Goal: Transaction & Acquisition: Complete application form

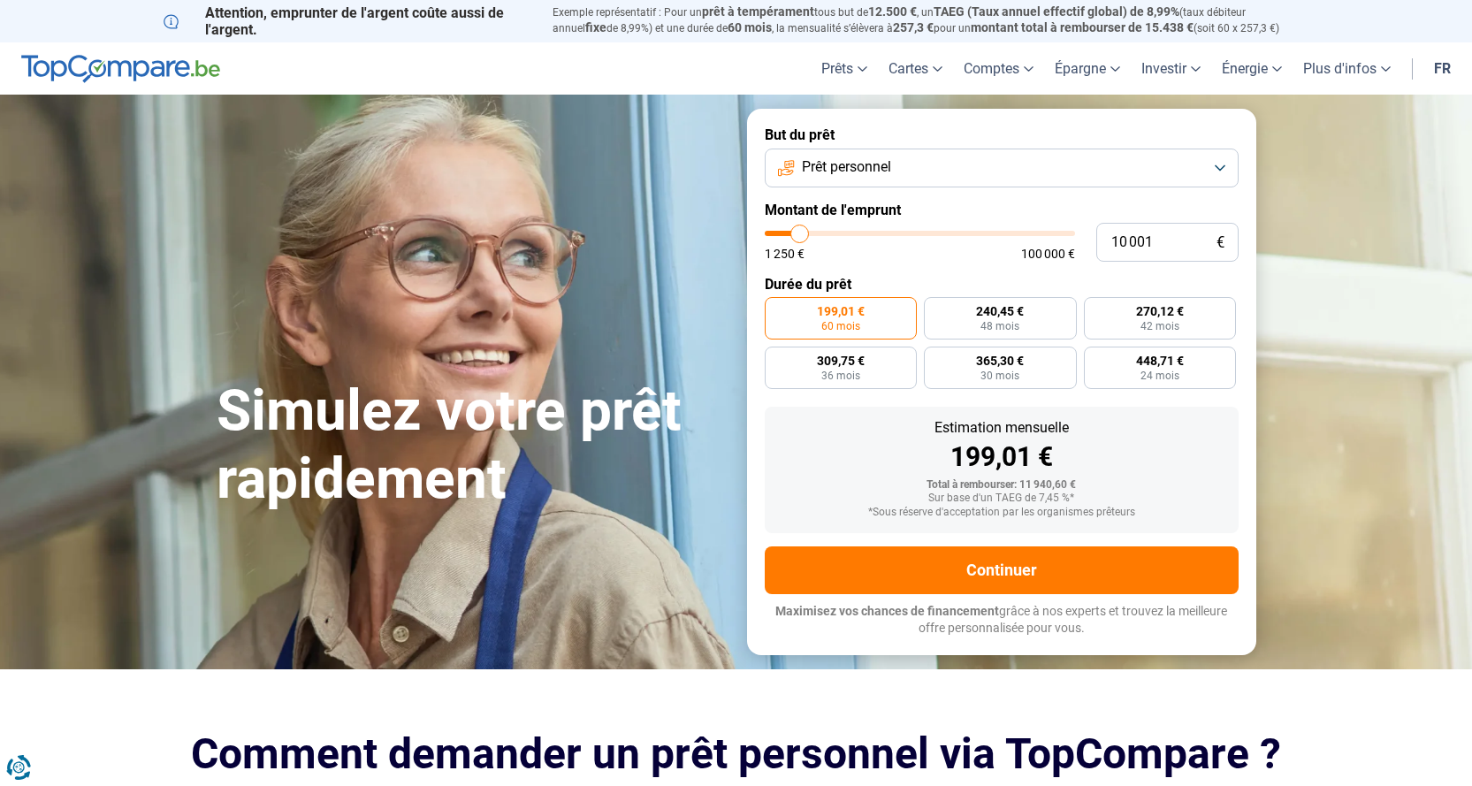
click at [906, 179] on button "Prêt personnel" at bounding box center [1002, 168] width 474 height 39
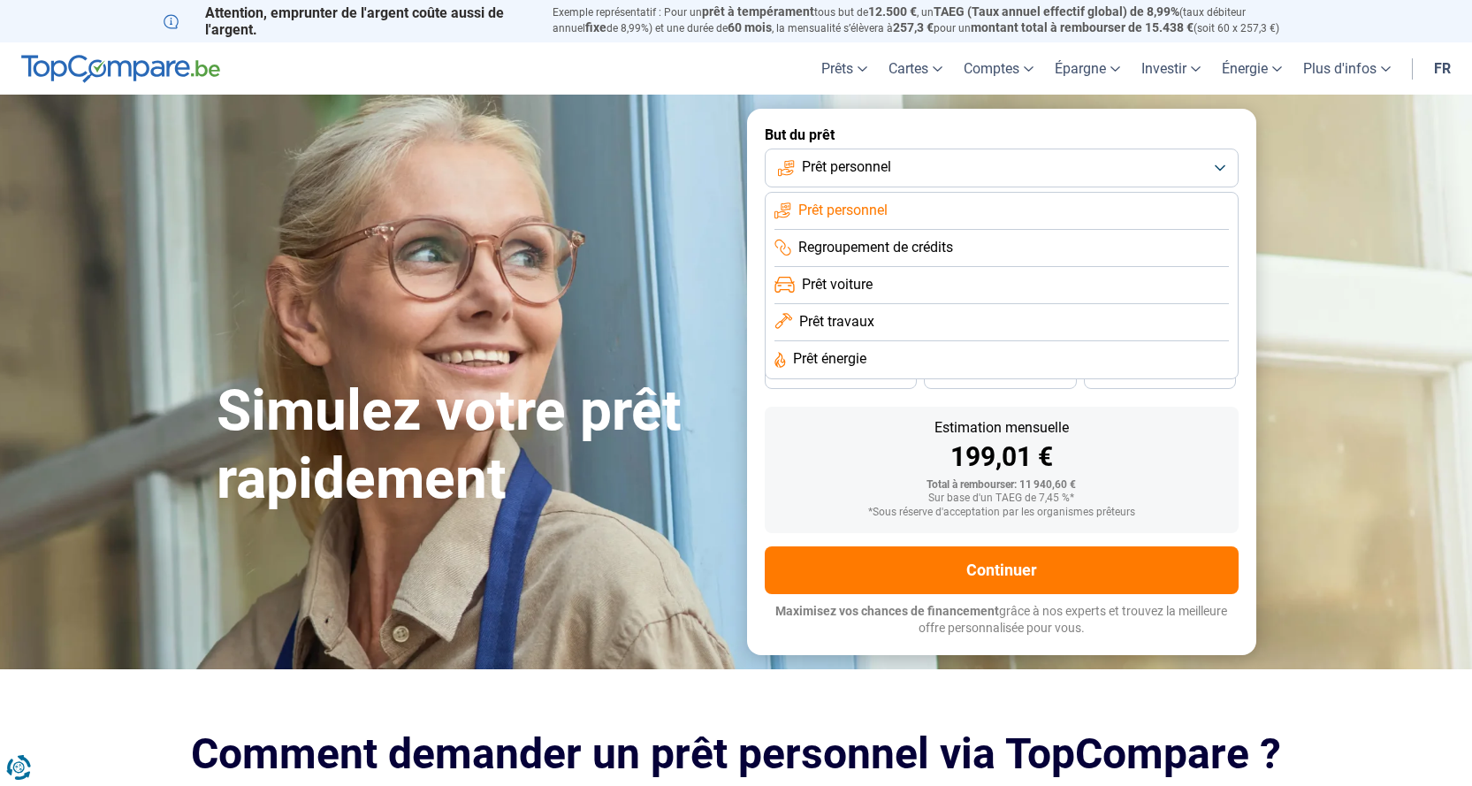
click at [855, 316] on span "Prêt travaux" at bounding box center [836, 321] width 75 height 19
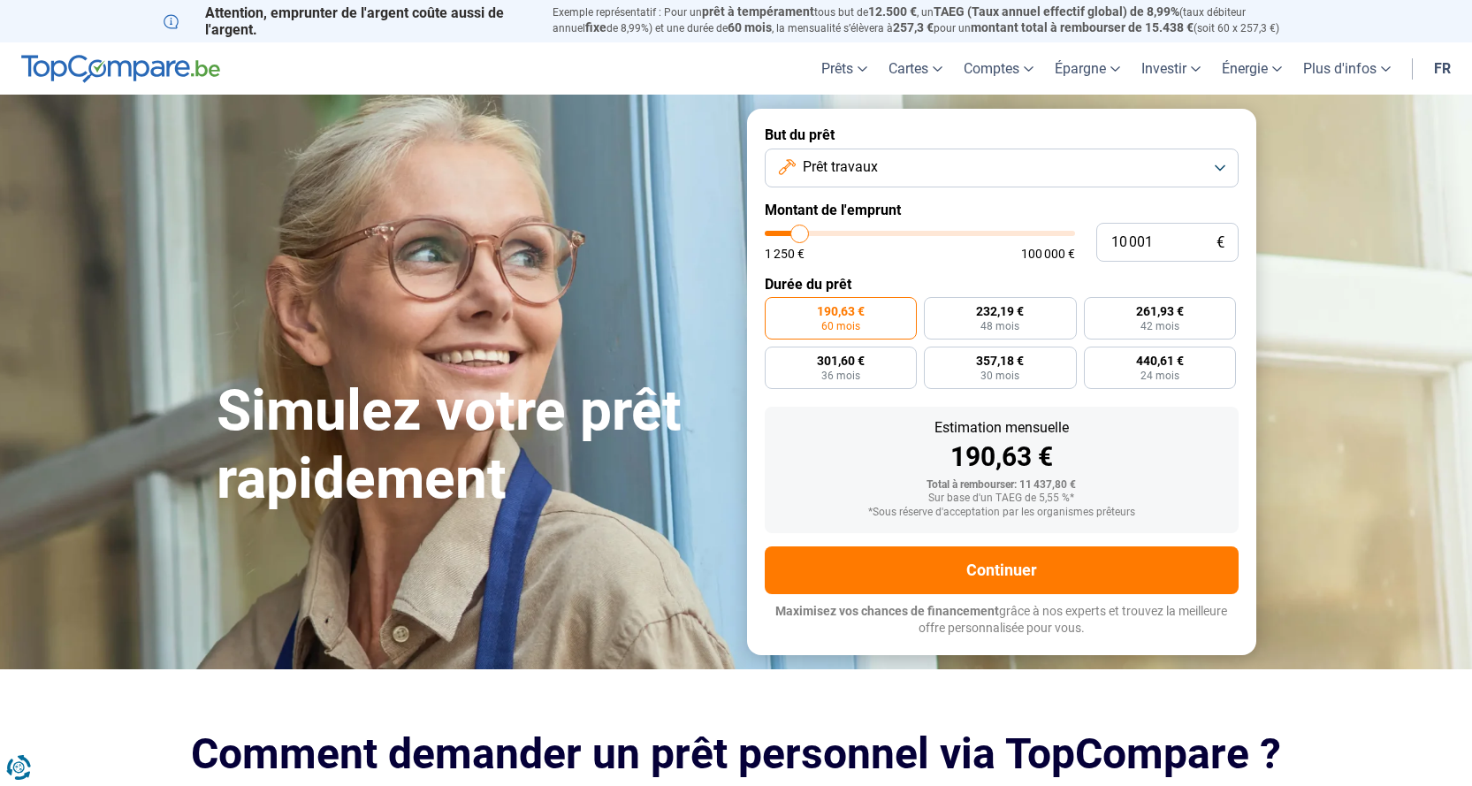
type input "11 750"
type input "11750"
type input "15 500"
type input "15500"
type input "17 000"
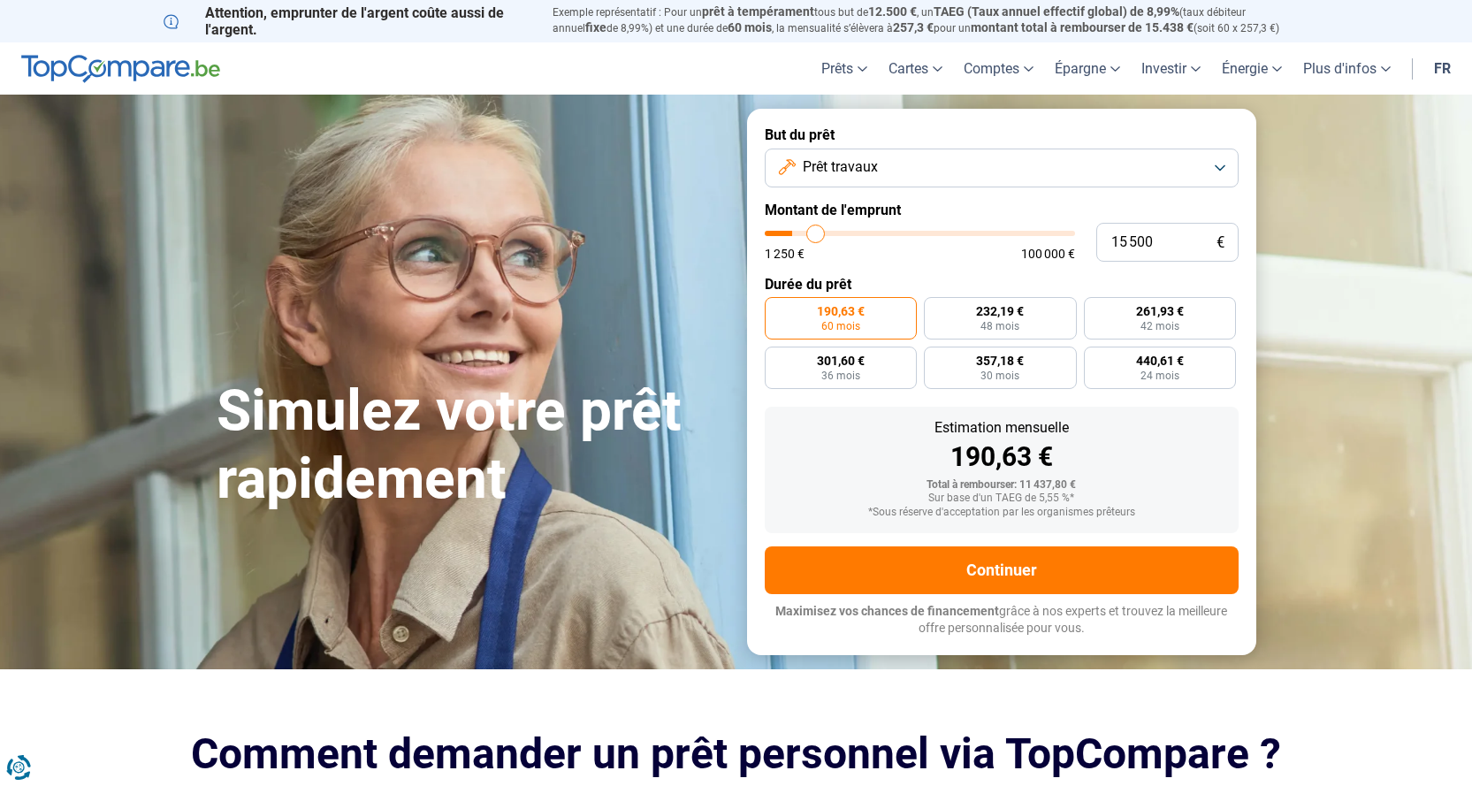
type input "17000"
type input "18 000"
type input "18000"
type input "18 750"
type input "18750"
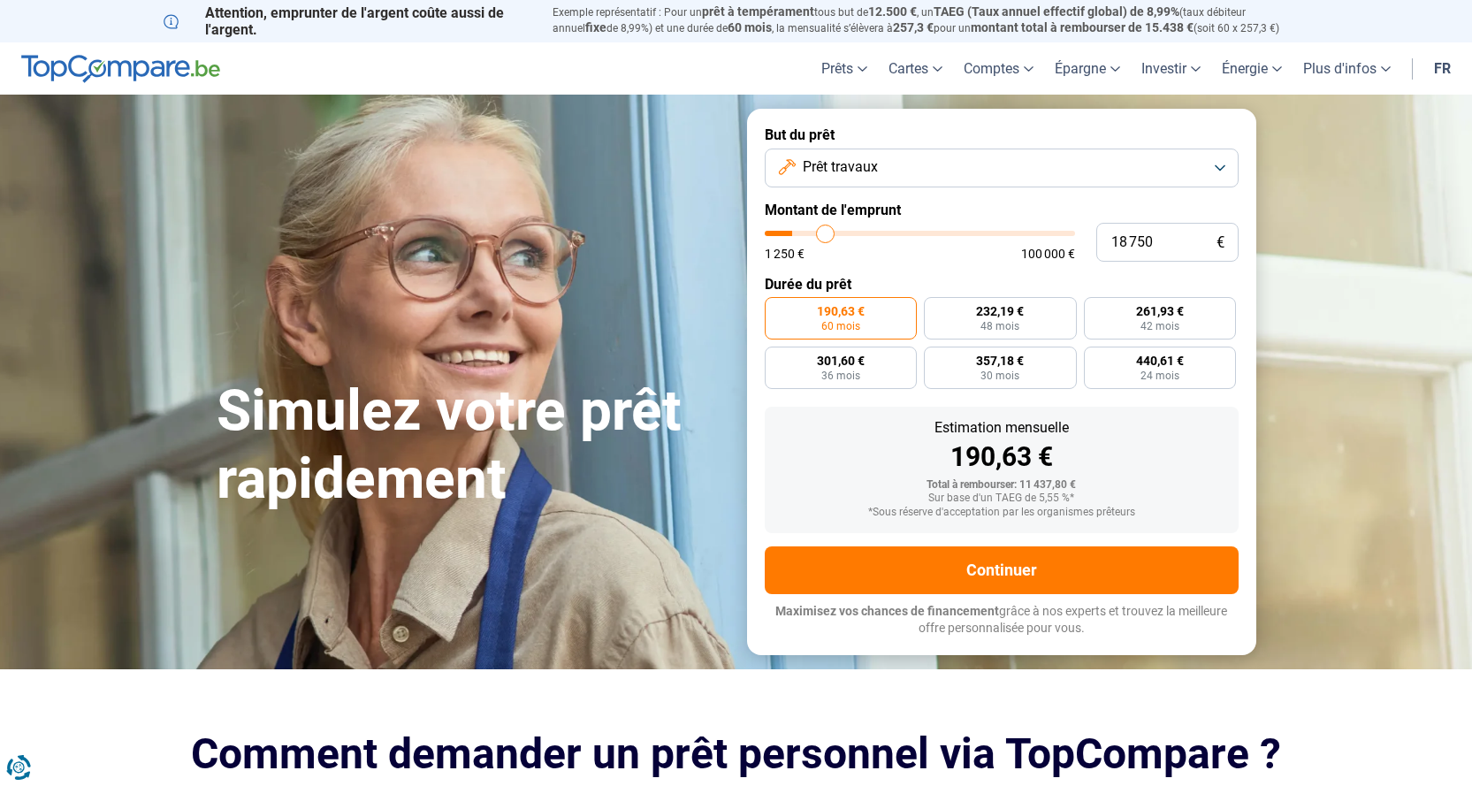
type input "19 750"
type input "19750"
type input "20 250"
type input "20250"
type input "21 500"
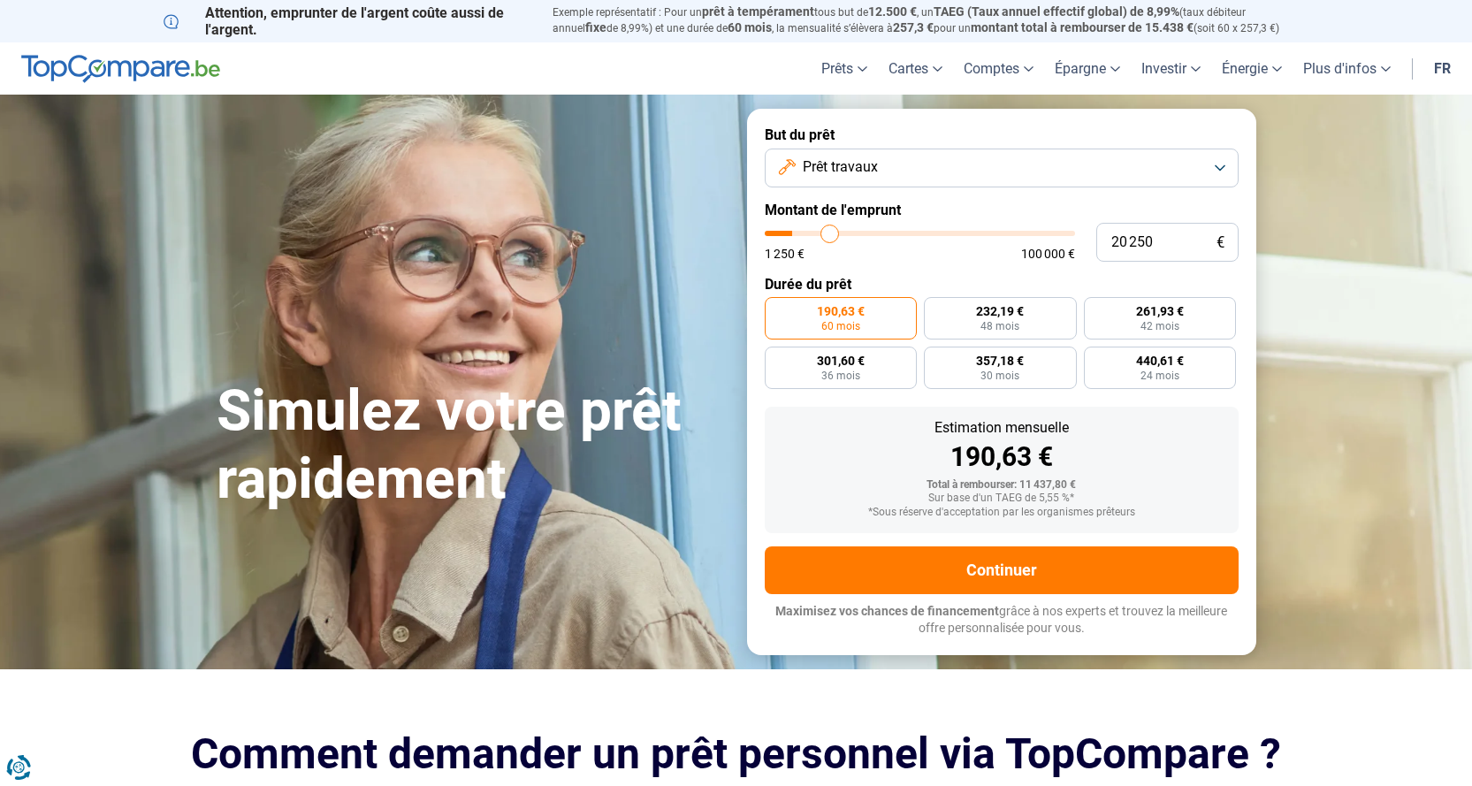
type input "21500"
type input "22 250"
type input "22250"
type input "23 250"
type input "23250"
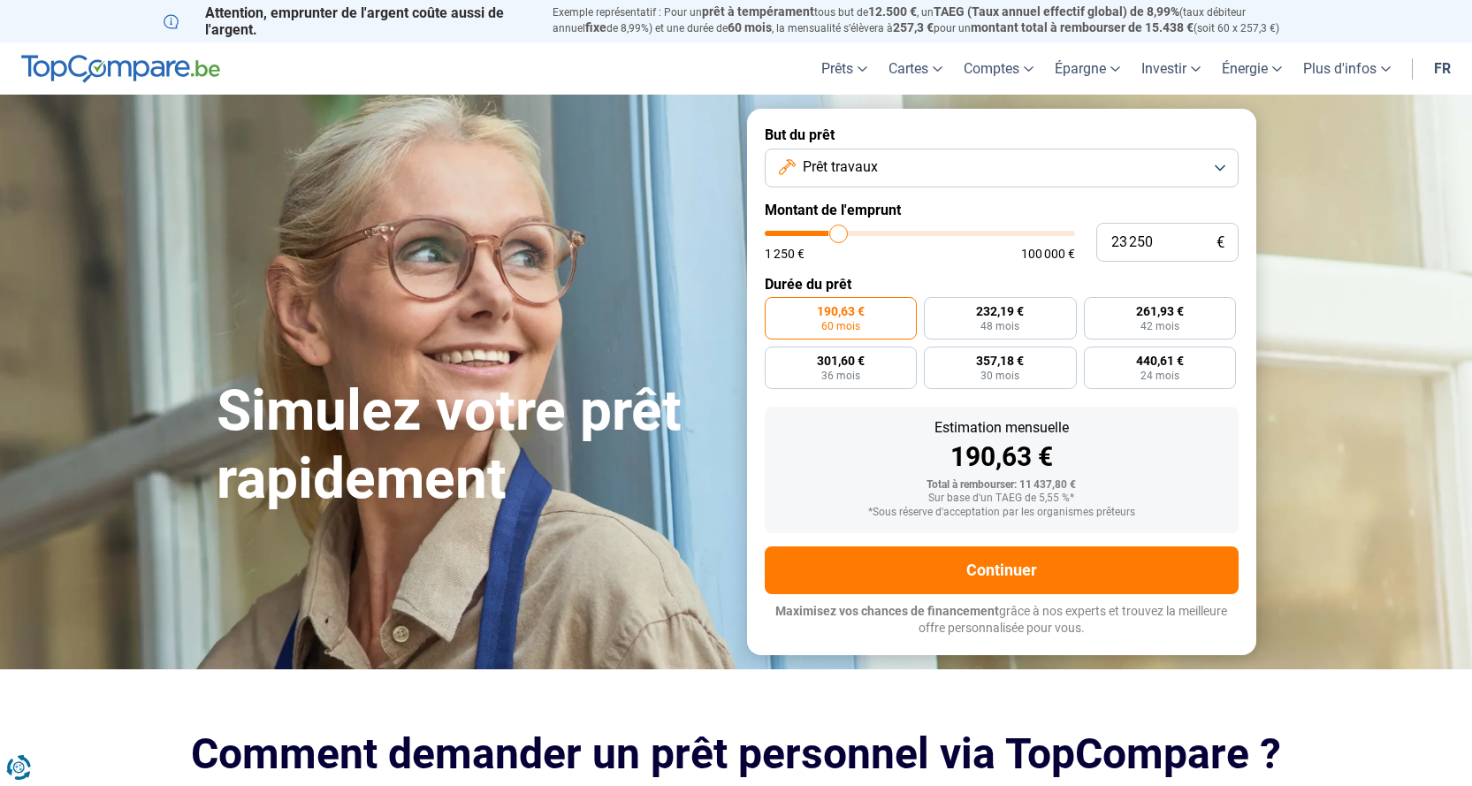
type input "24 250"
type input "24250"
type input "25 250"
type input "25250"
type input "26 000"
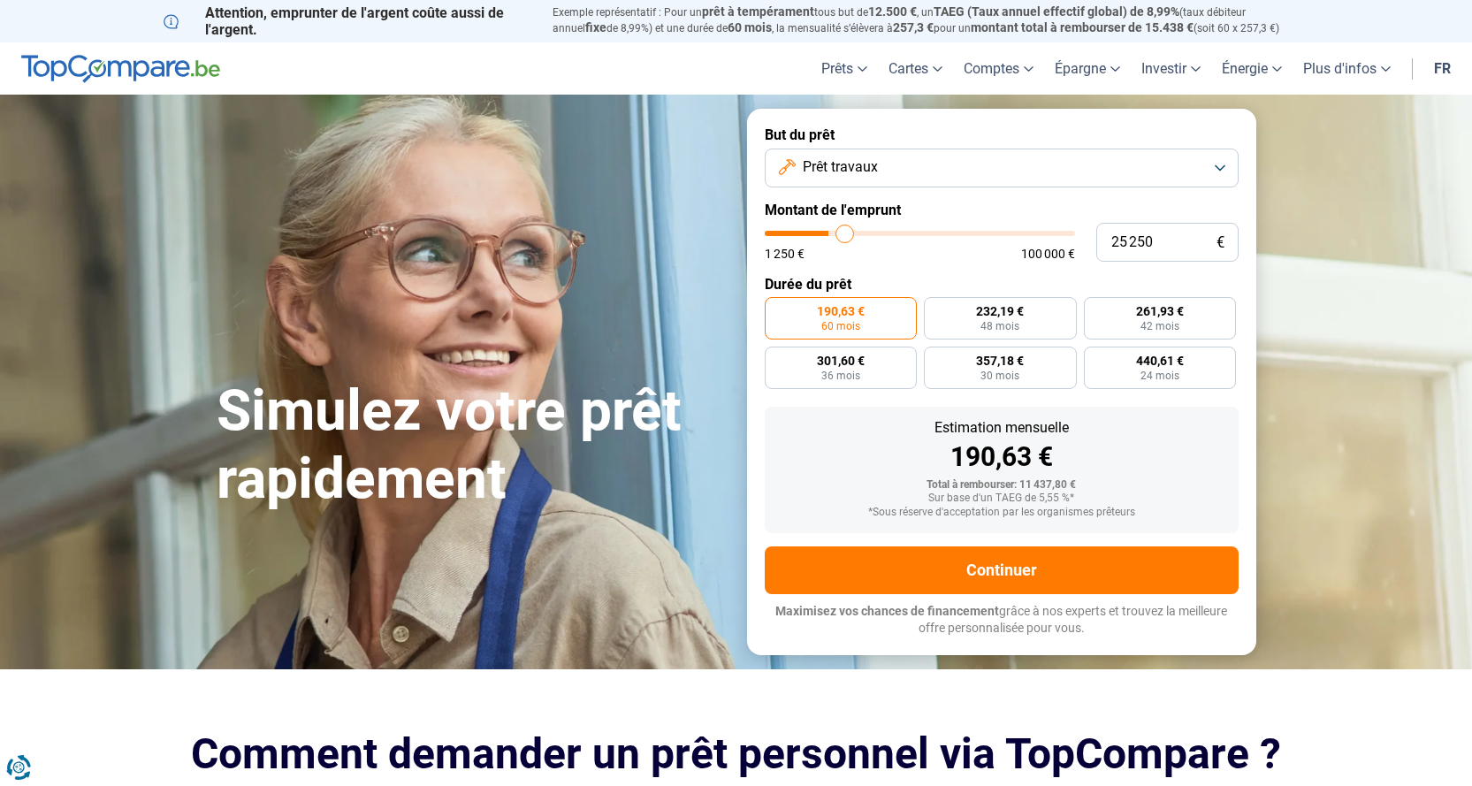
type input "26000"
type input "26 500"
type input "26500"
type input "27 250"
type input "27250"
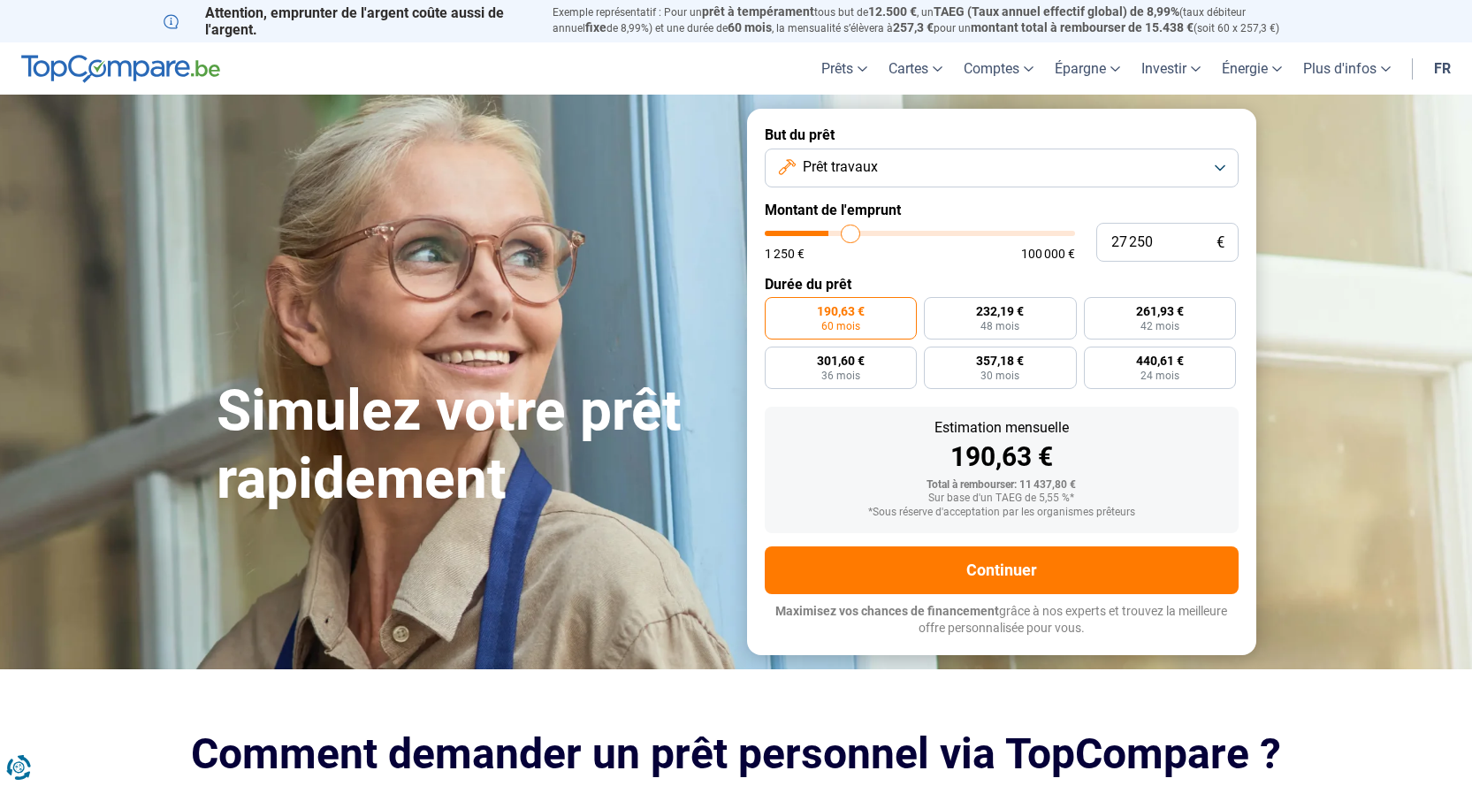
type input "28 000"
type input "28000"
type input "28 250"
type input "28250"
type input "29 500"
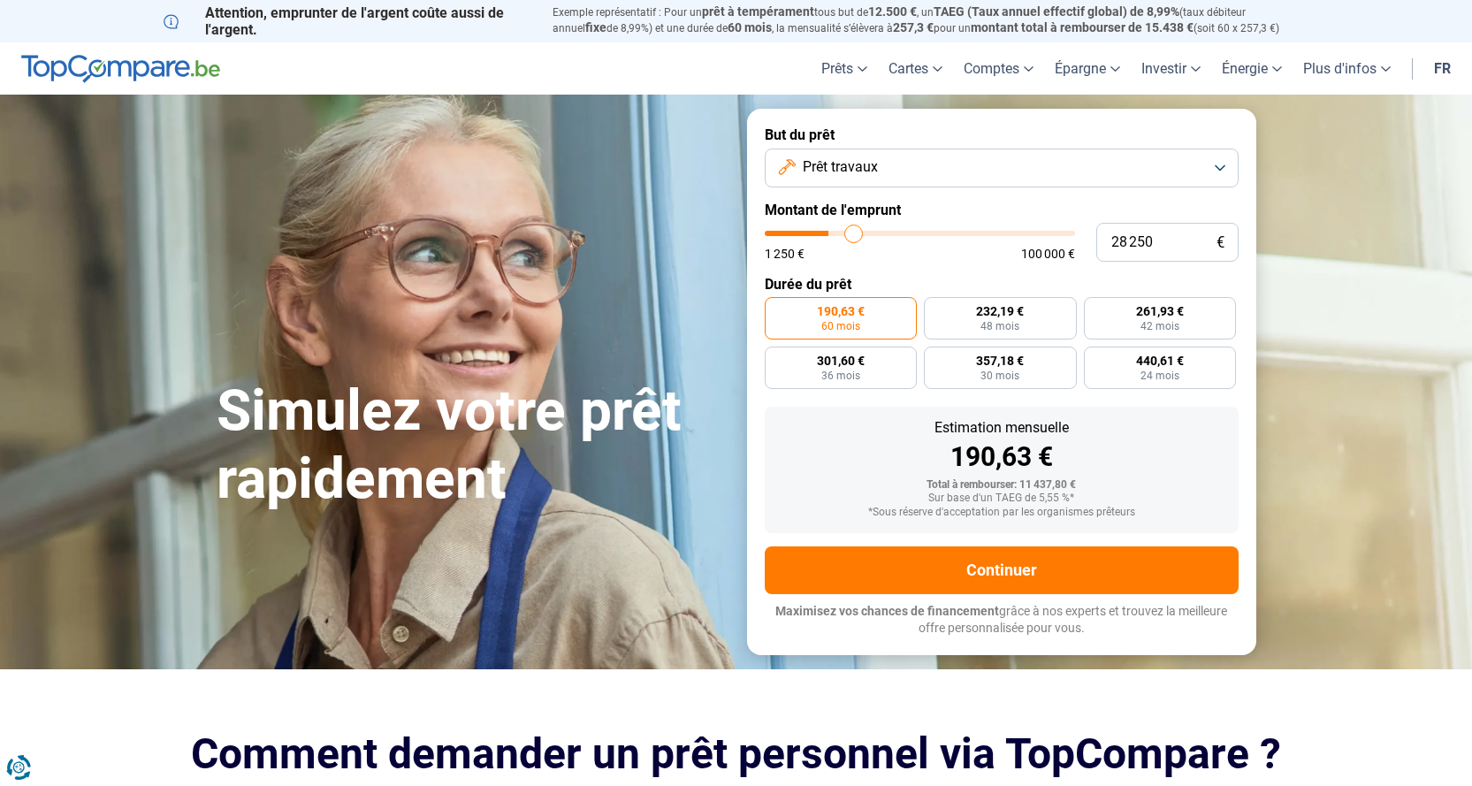
type input "29500"
type input "29 750"
type input "29750"
type input "30 250"
type input "30250"
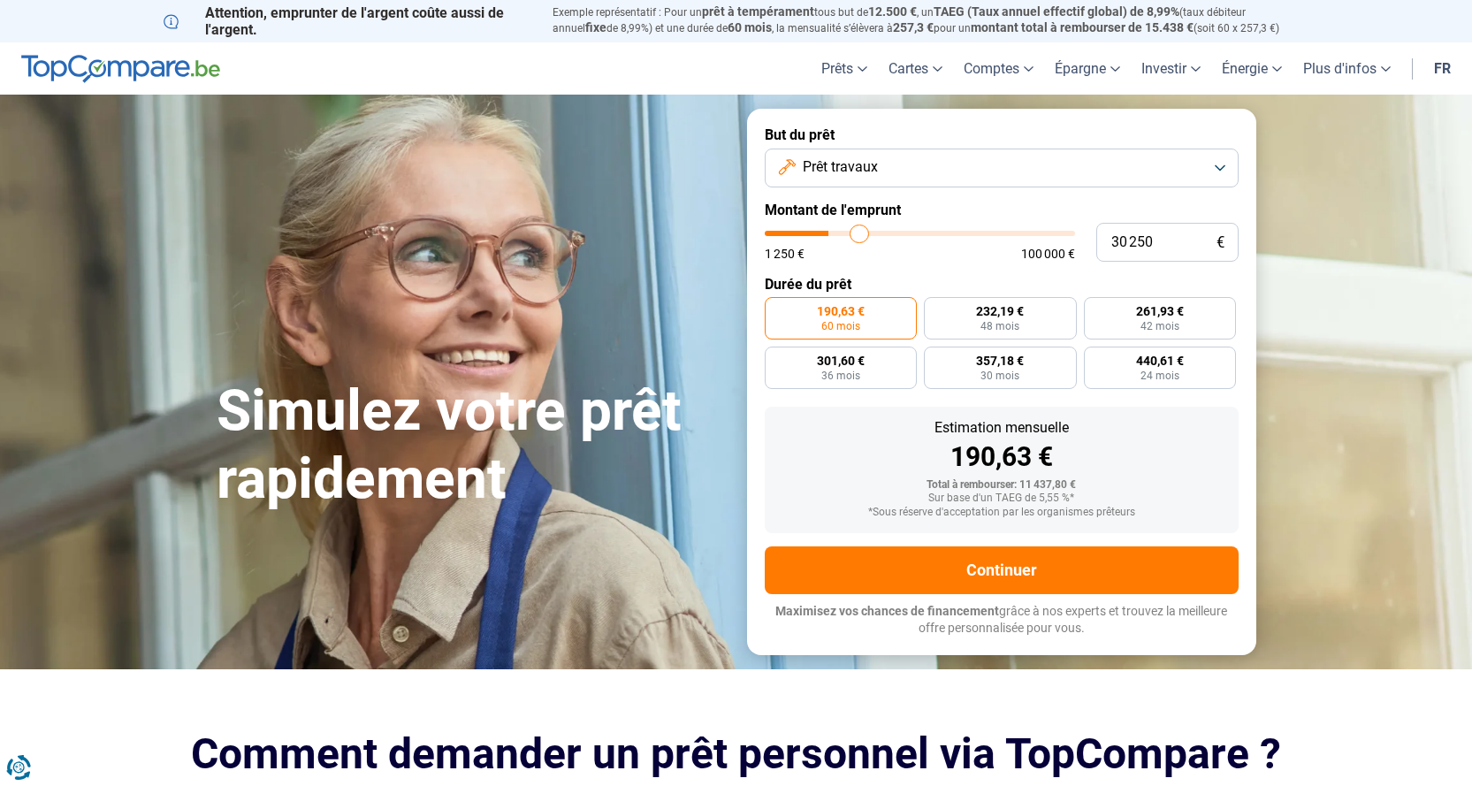
type input "30 750"
type input "30750"
type input "31 000"
type input "31000"
type input "31 250"
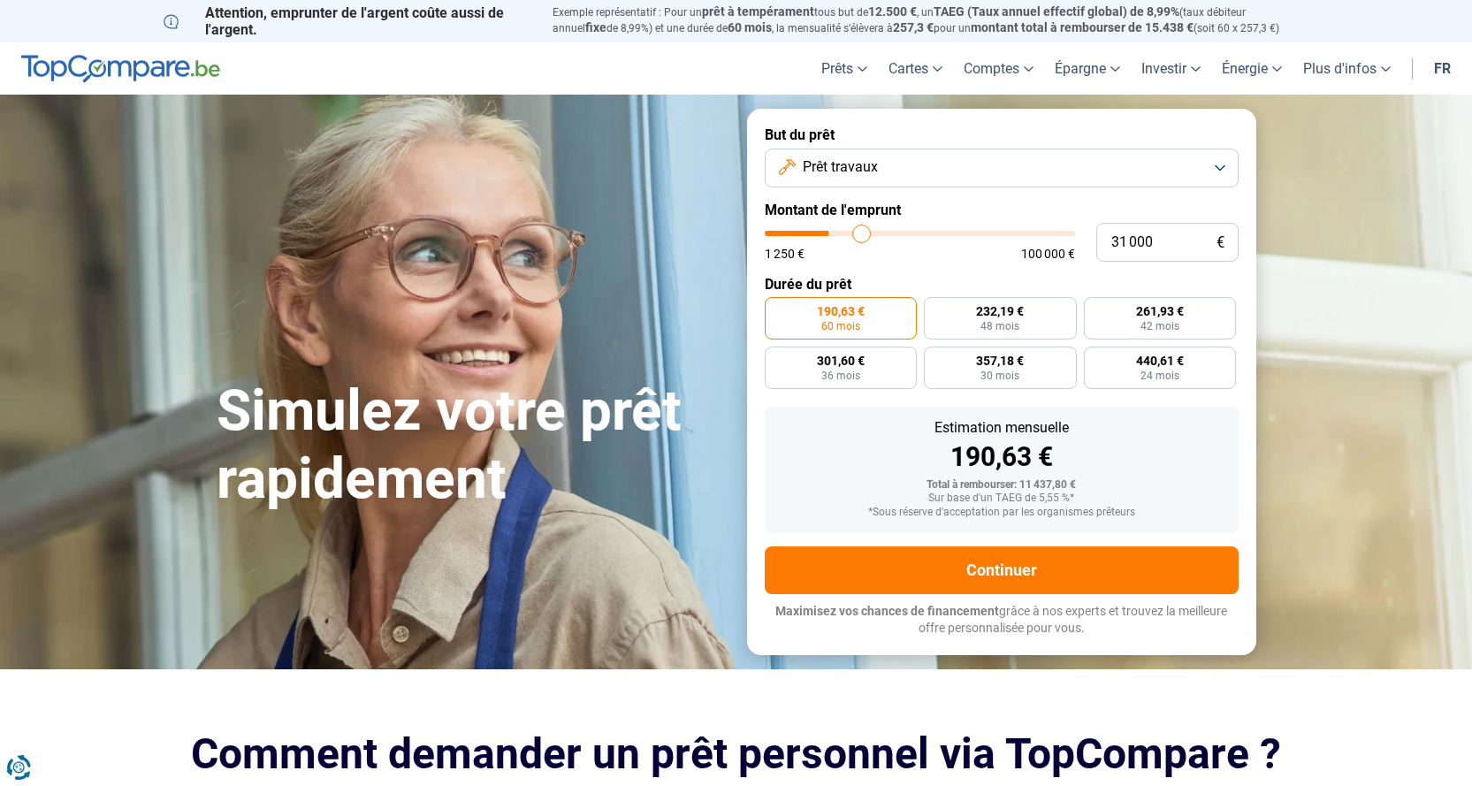
type input "31250"
type input "31 750"
type input "31750"
type input "32 000"
type input "32000"
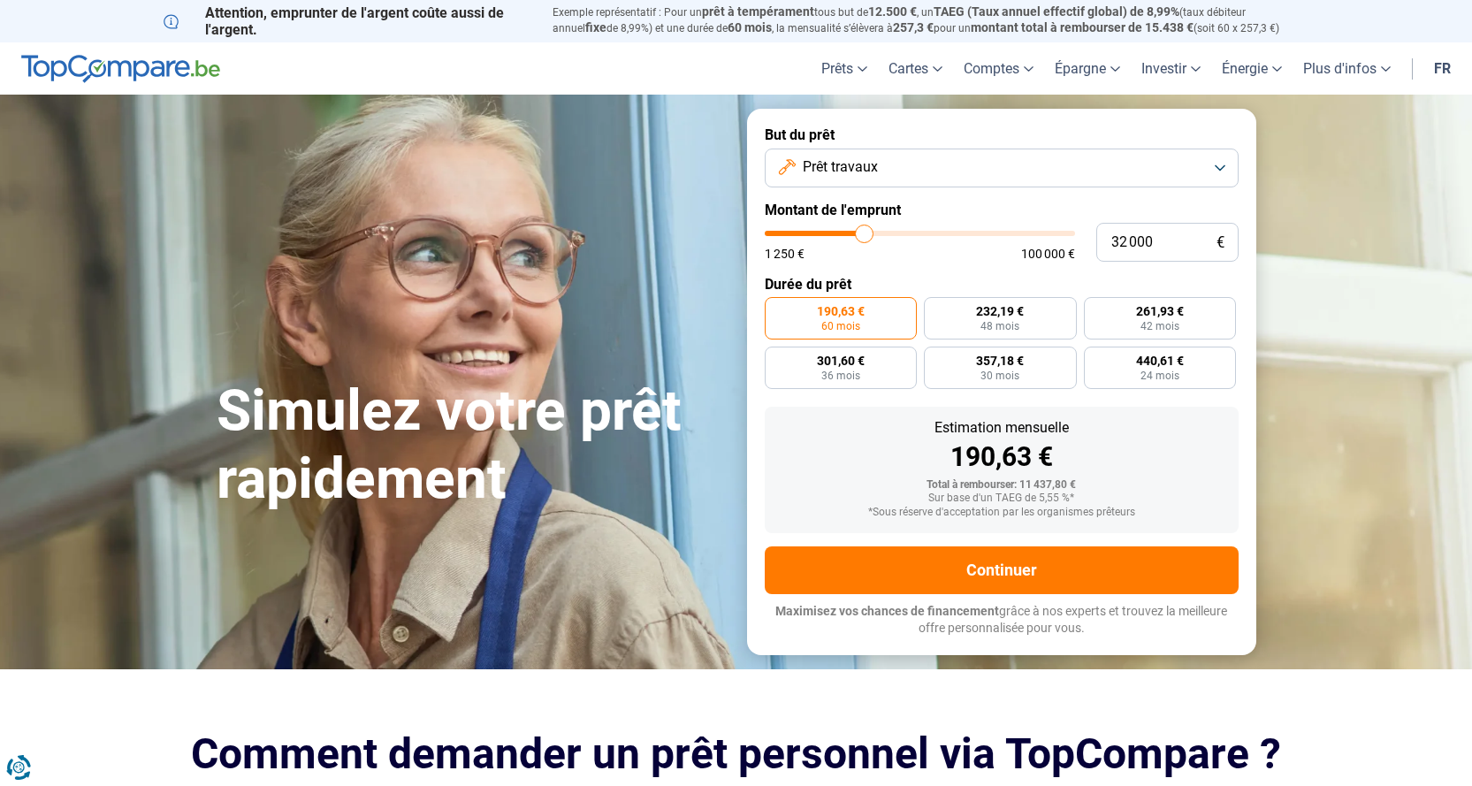
type input "32 750"
type input "32750"
type input "33 250"
type input "33250"
type input "33 500"
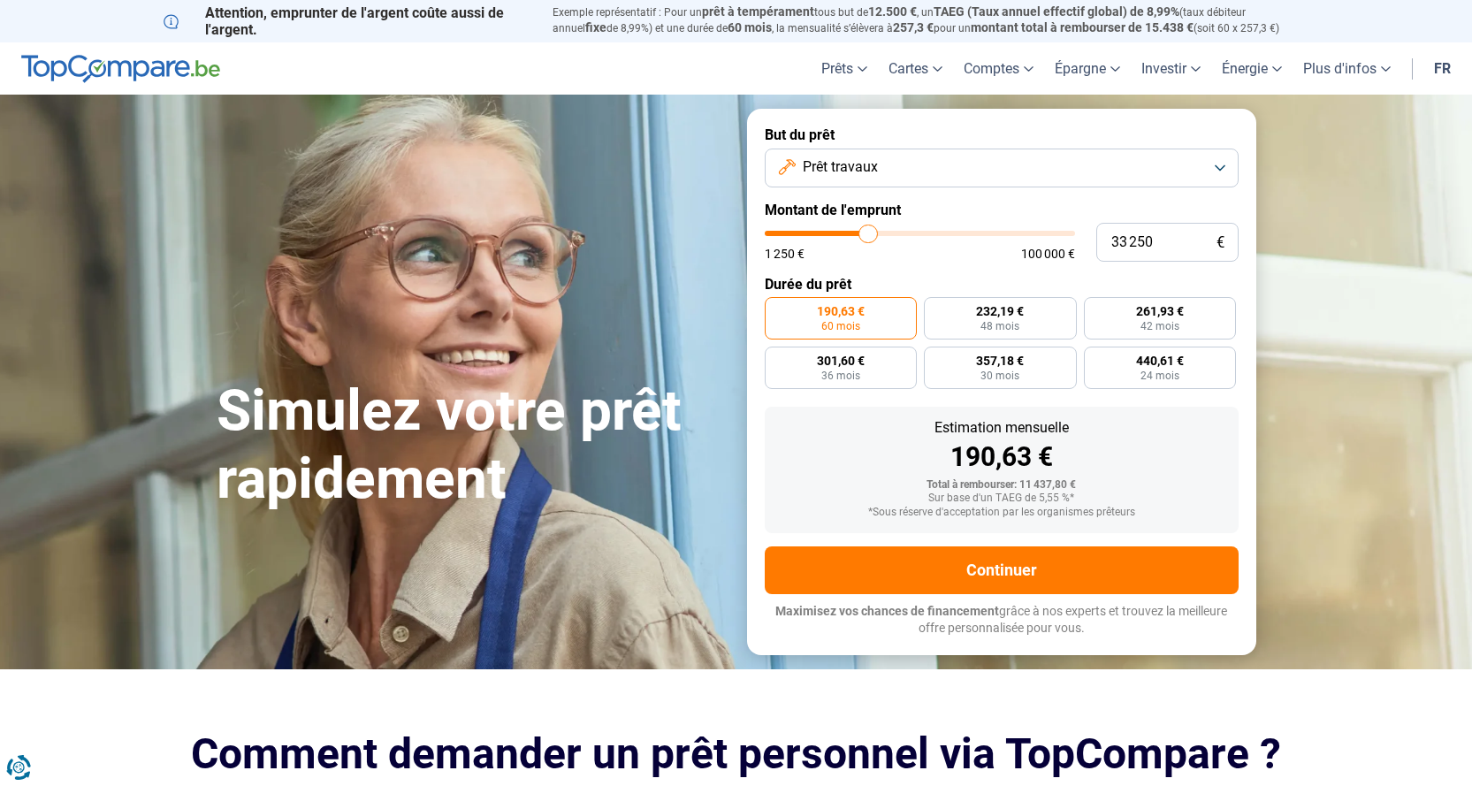
type input "33500"
type input "33 750"
type input "33750"
type input "34 000"
type input "34000"
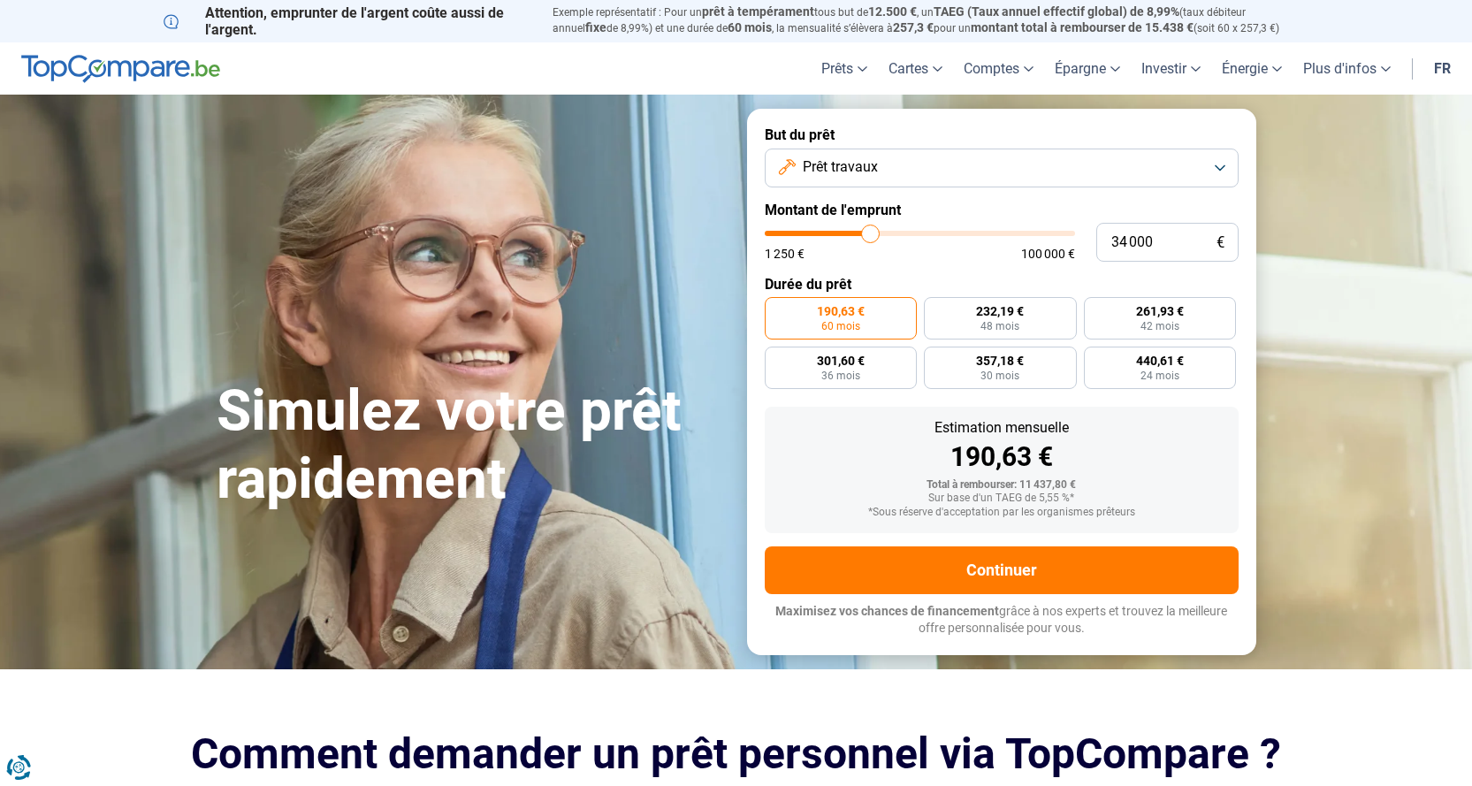
type input "34 250"
type input "34250"
type input "35 000"
type input "35000"
type input "35 500"
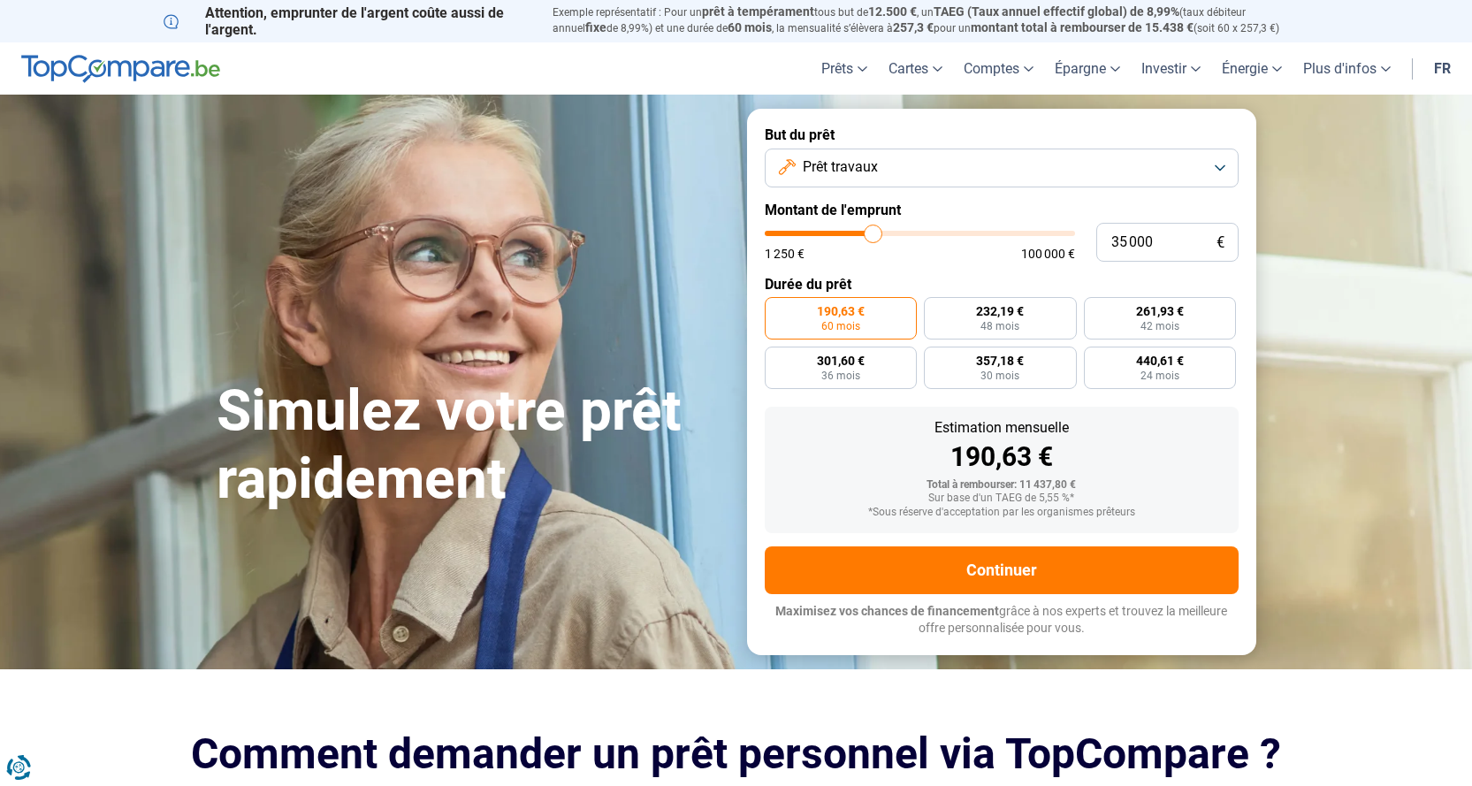
type input "35500"
type input "36 250"
type input "36250"
type input "36 500"
type input "36500"
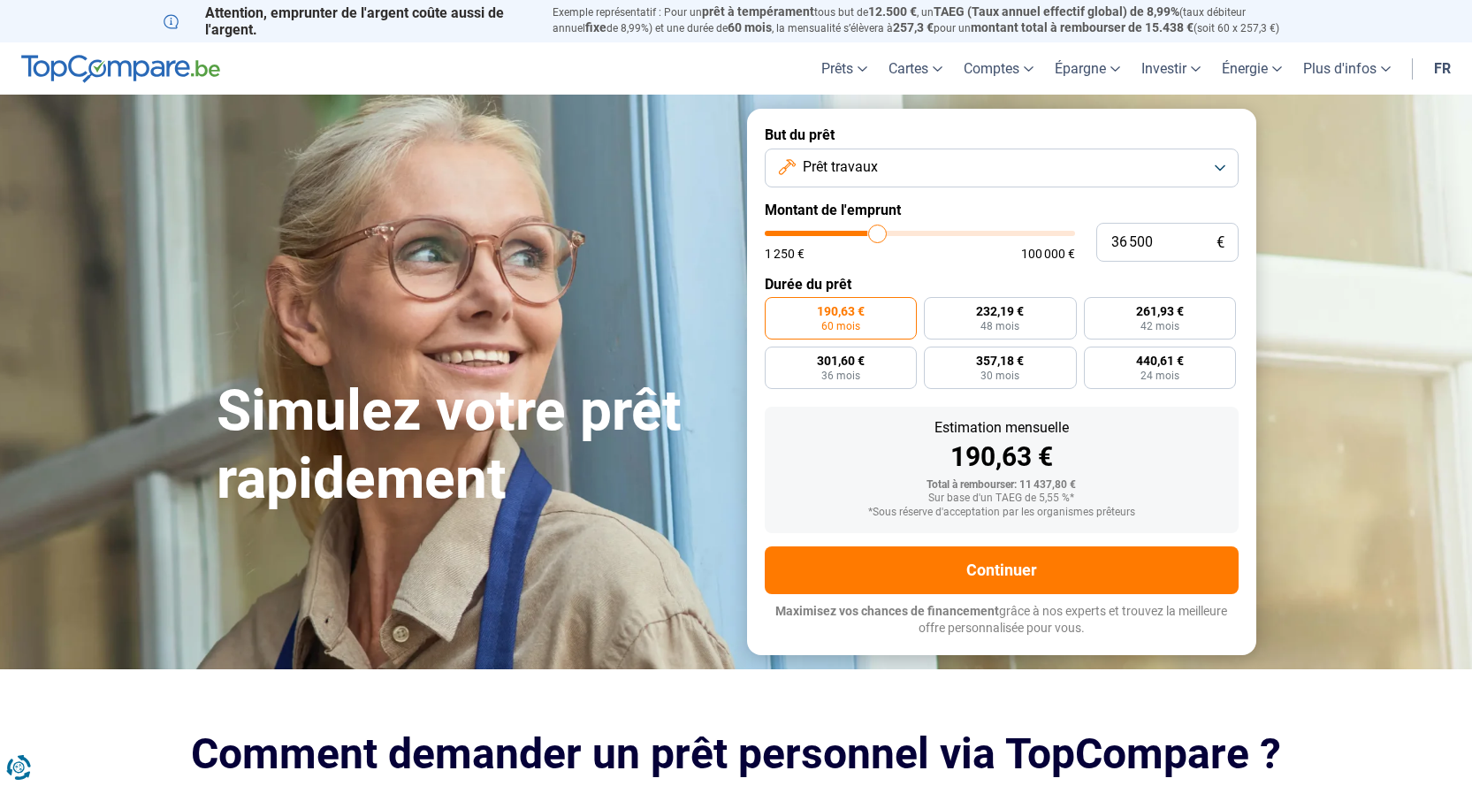
type input "37 750"
type input "37750"
type input "38 250"
type input "38250"
type input "38 750"
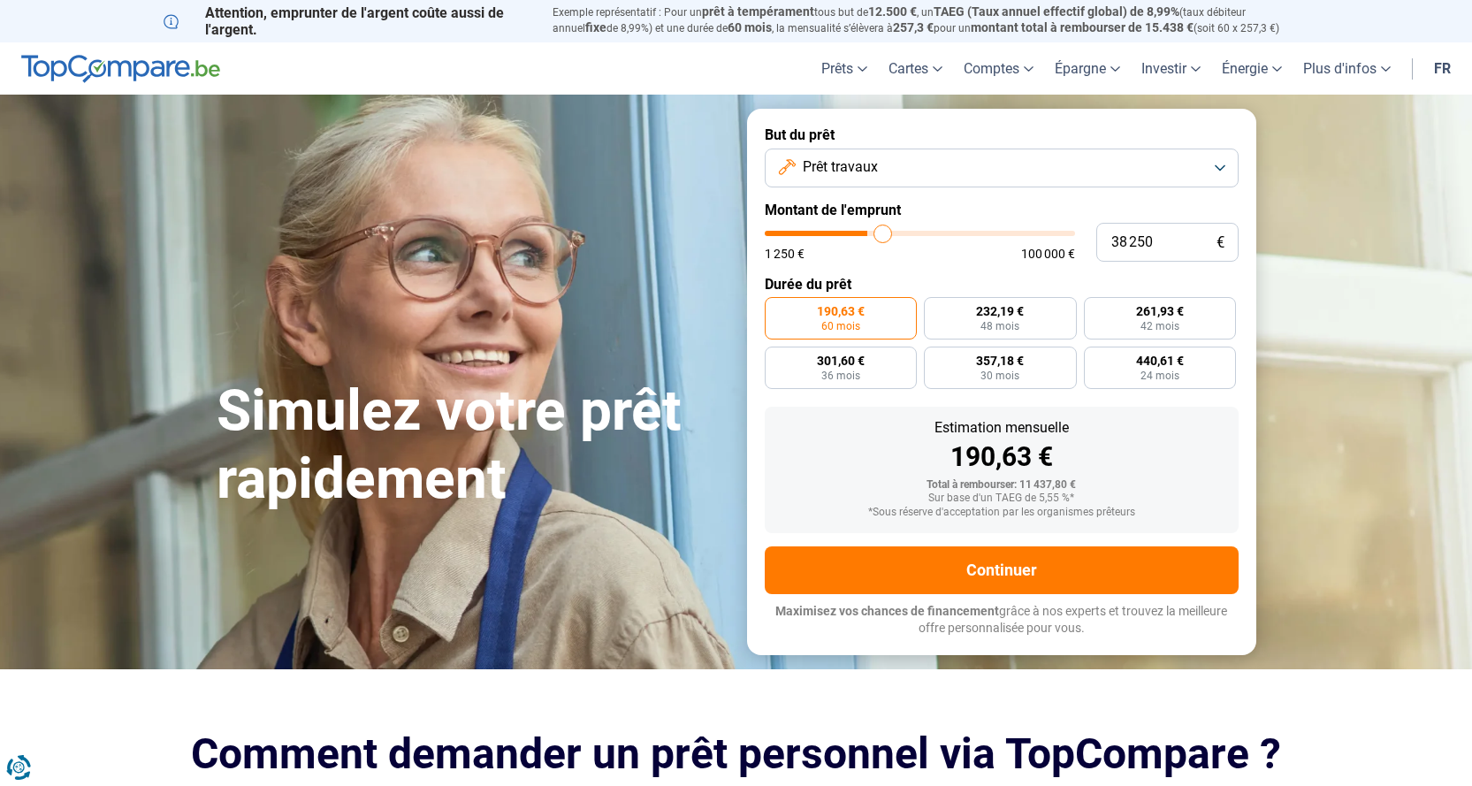
type input "38750"
type input "39 500"
type input "39500"
type input "41 000"
type input "41000"
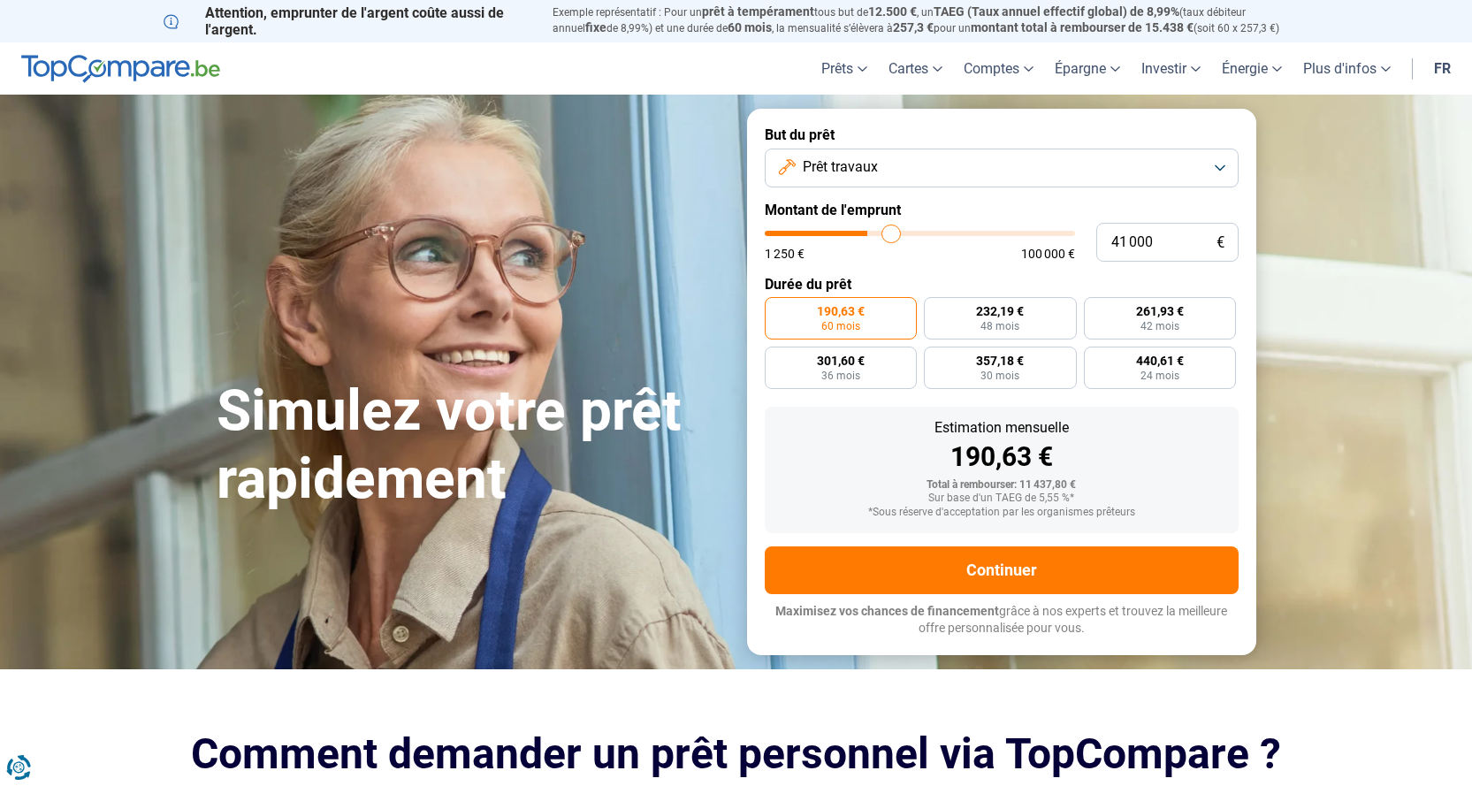
type input "42 250"
type input "42250"
type input "43 000"
type input "43000"
type input "44 250"
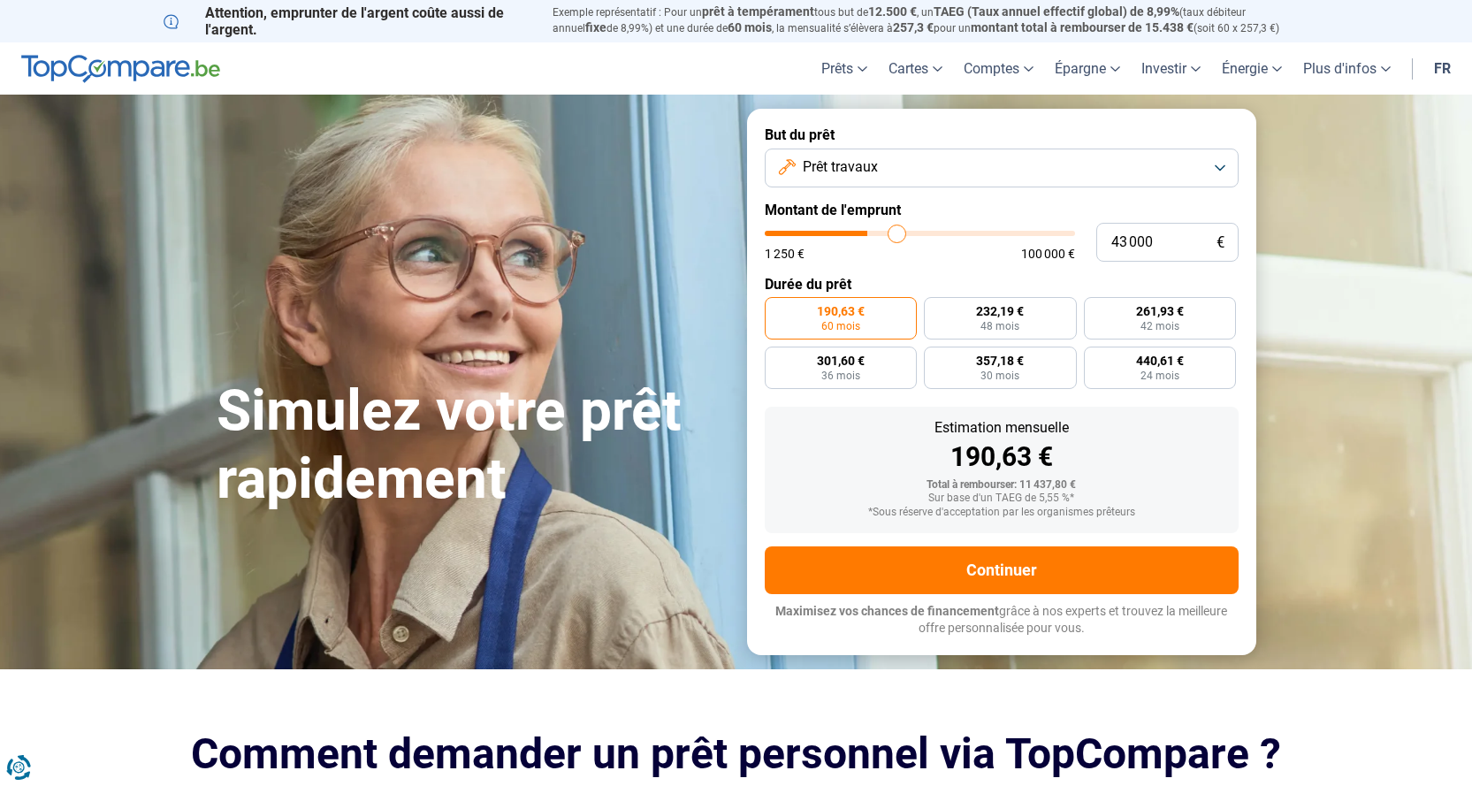
type input "44250"
type input "45 000"
type input "45000"
type input "45 250"
type input "45250"
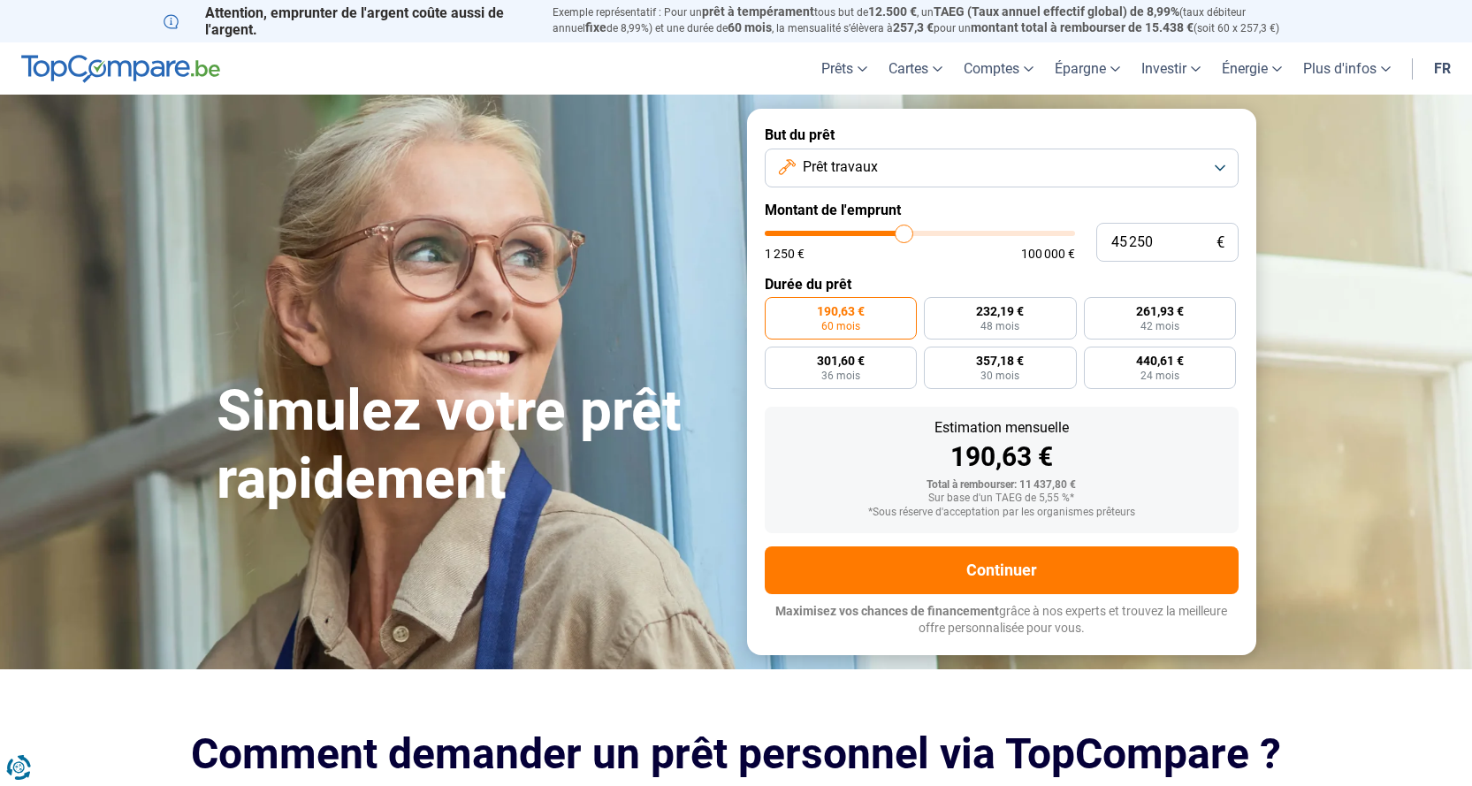
type input "45 750"
type input "45750"
type input "46 000"
type input "46000"
type input "46 500"
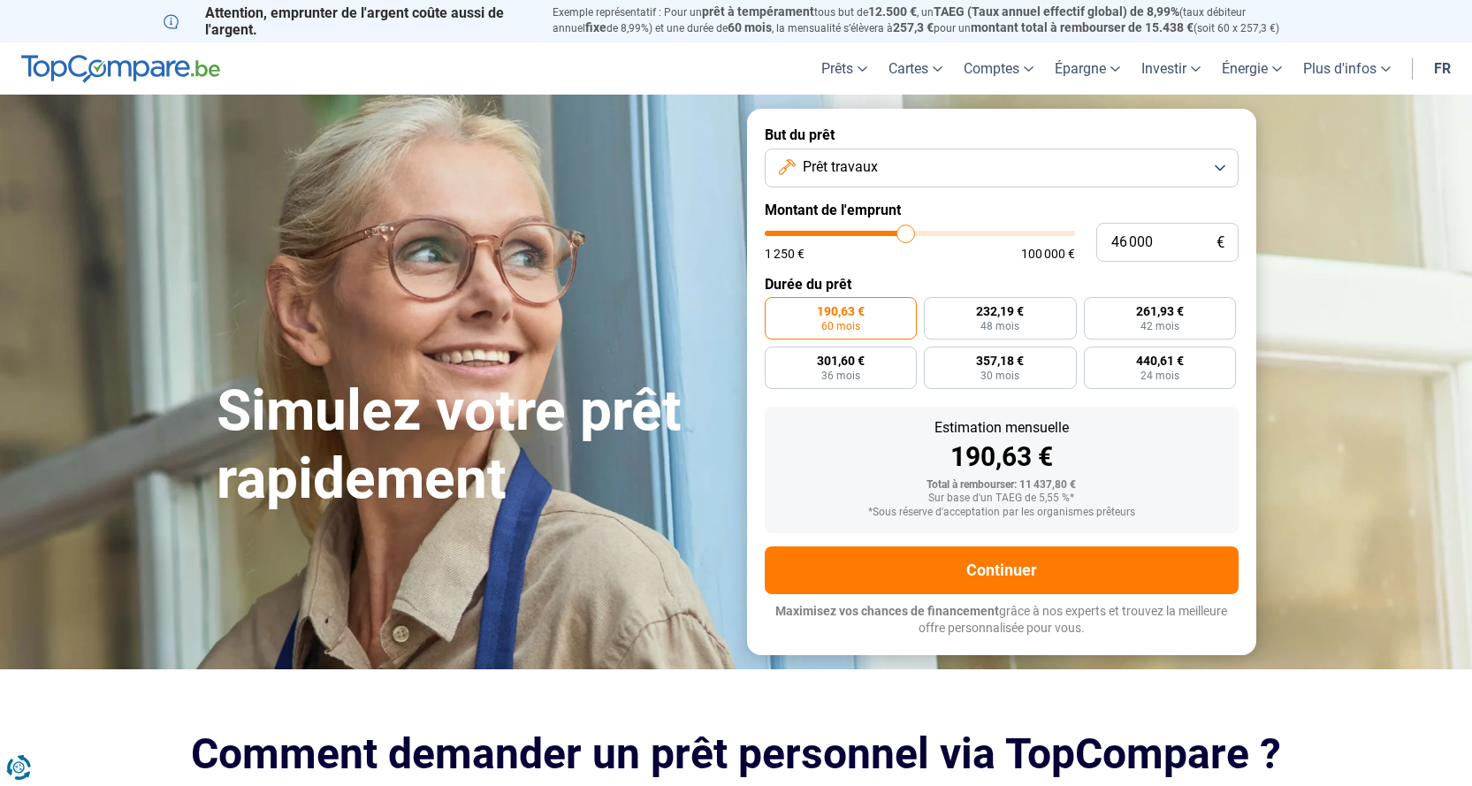
type input "46500"
type input "46 750"
type input "46750"
type input "47 000"
type input "47000"
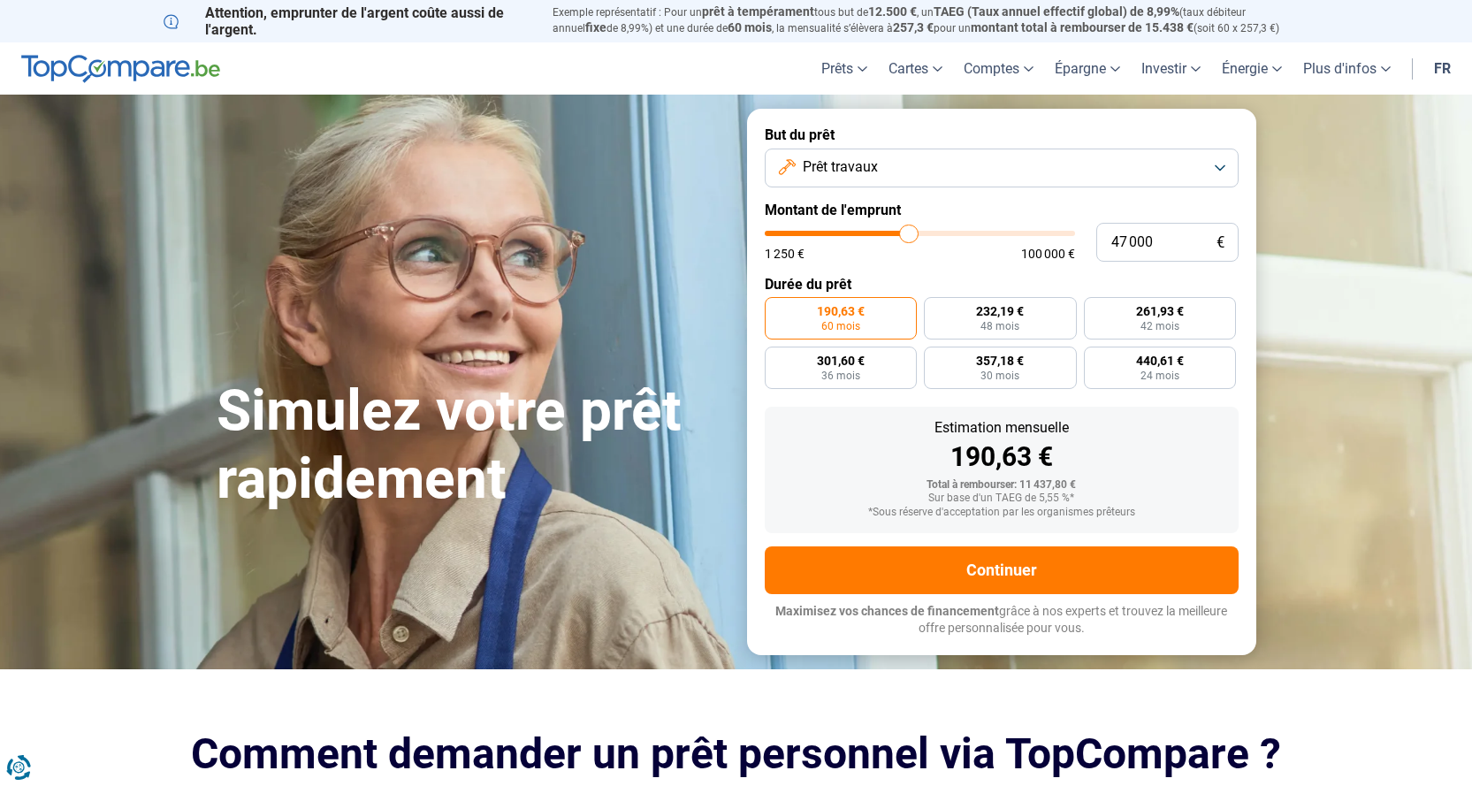
type input "47 250"
type input "47250"
type input "48 000"
type input "48000"
type input "48 250"
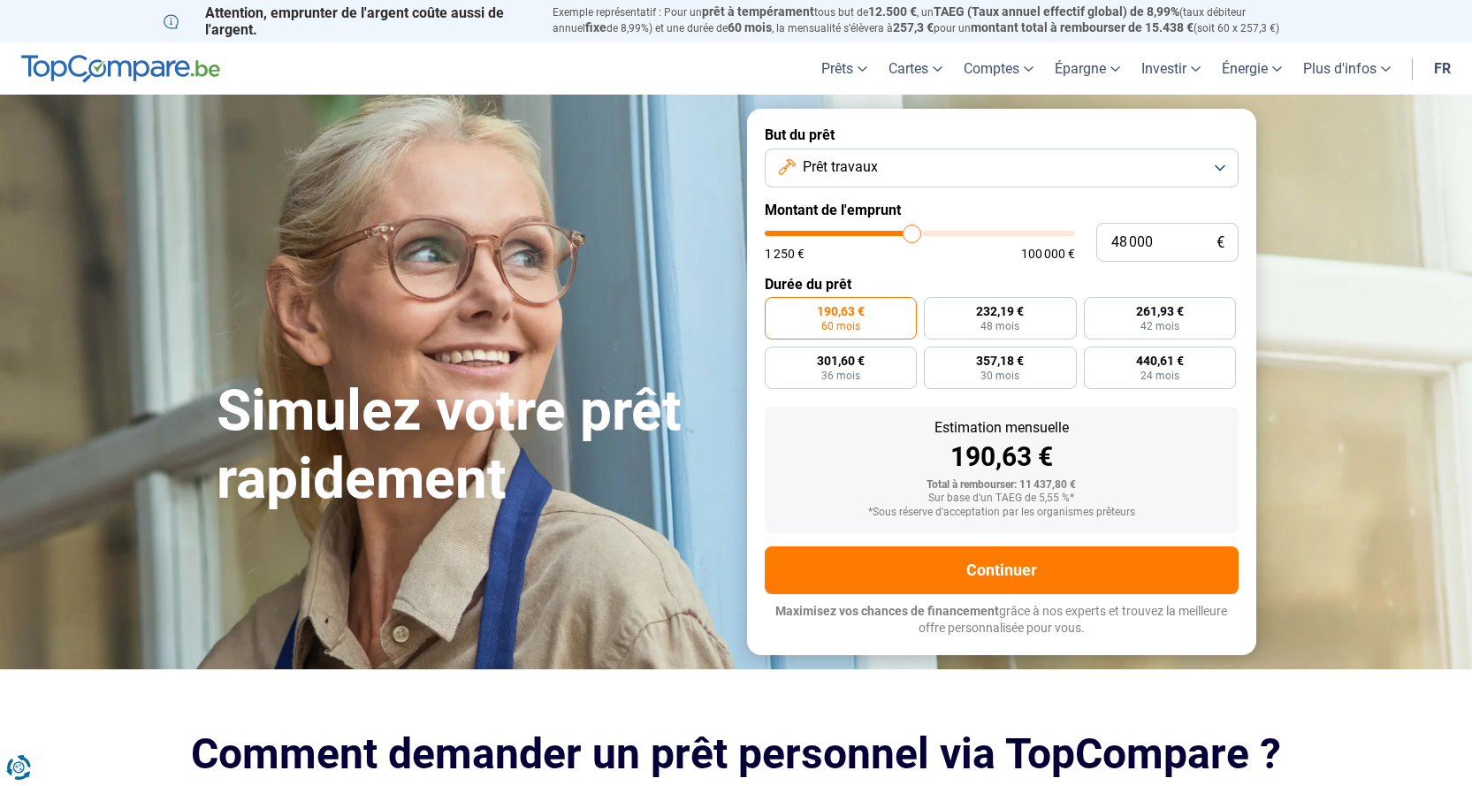
type input "48250"
type input "48 750"
type input "48750"
type input "49 000"
type input "49000"
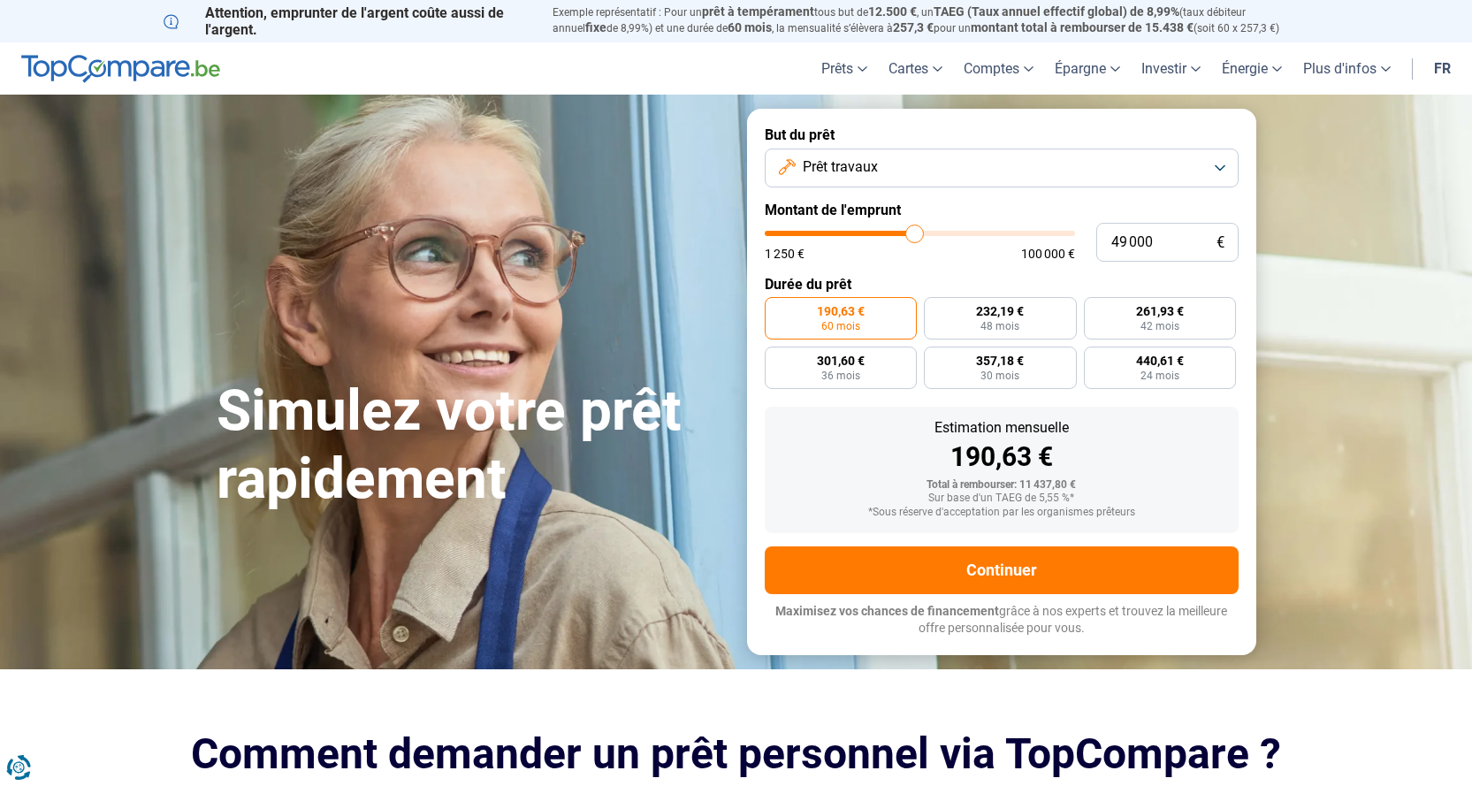
type input "50 250"
type input "50250"
type input "50 500"
type input "50500"
type input "51 250"
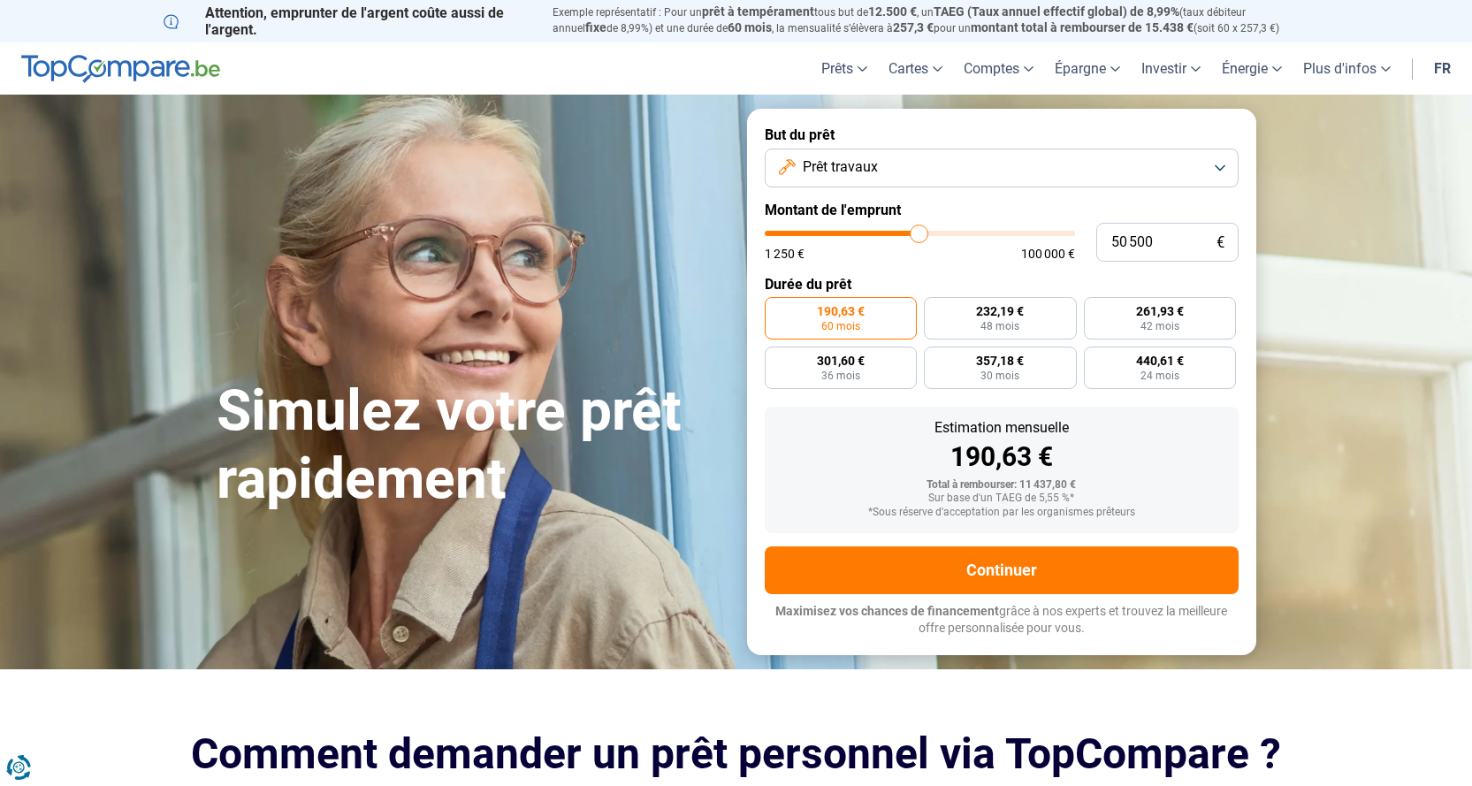
type input "51250"
type input "51 500"
type input "51500"
type input "51 750"
type input "51750"
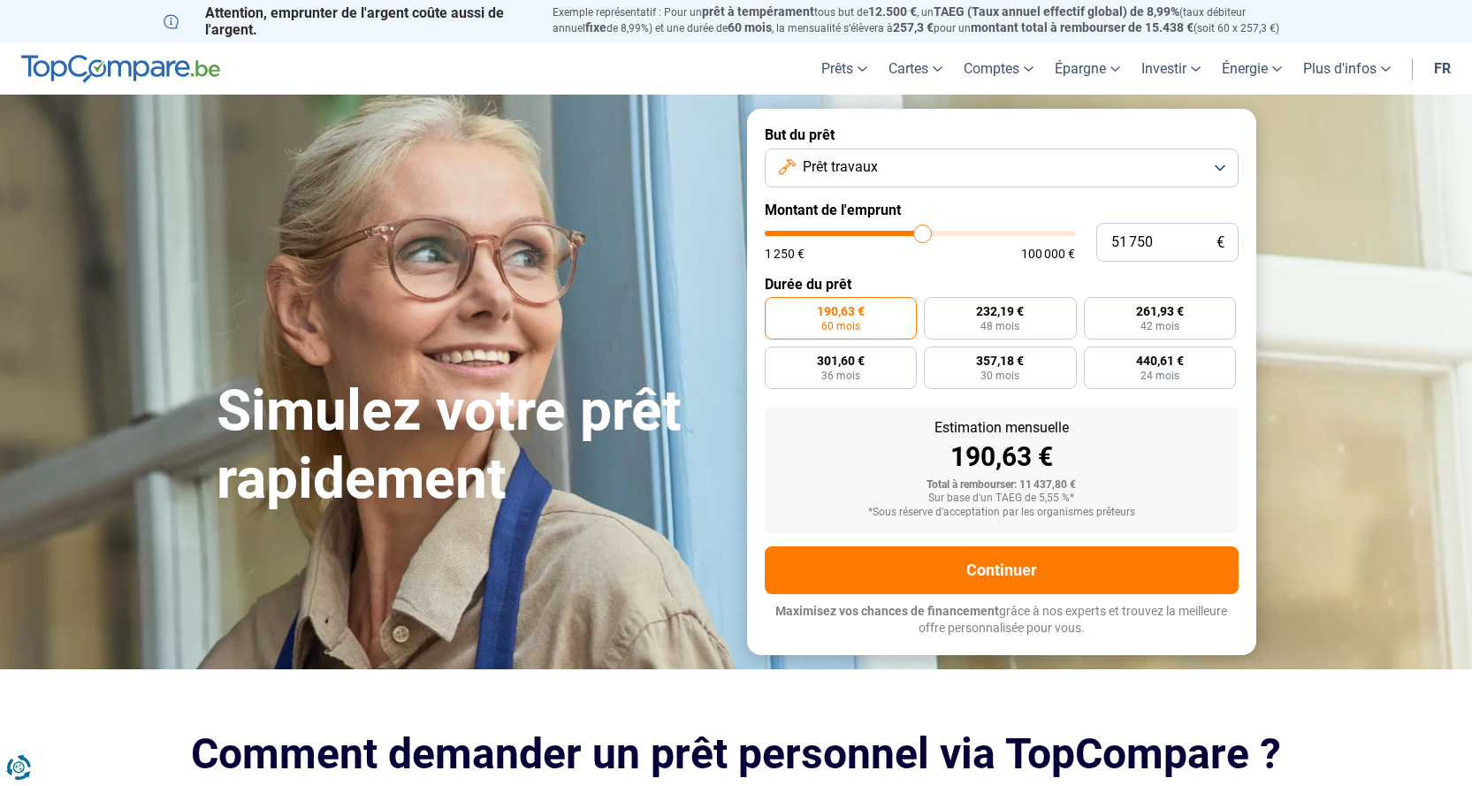
type input "52 000"
type input "52000"
type input "52 500"
type input "52500"
type input "52 750"
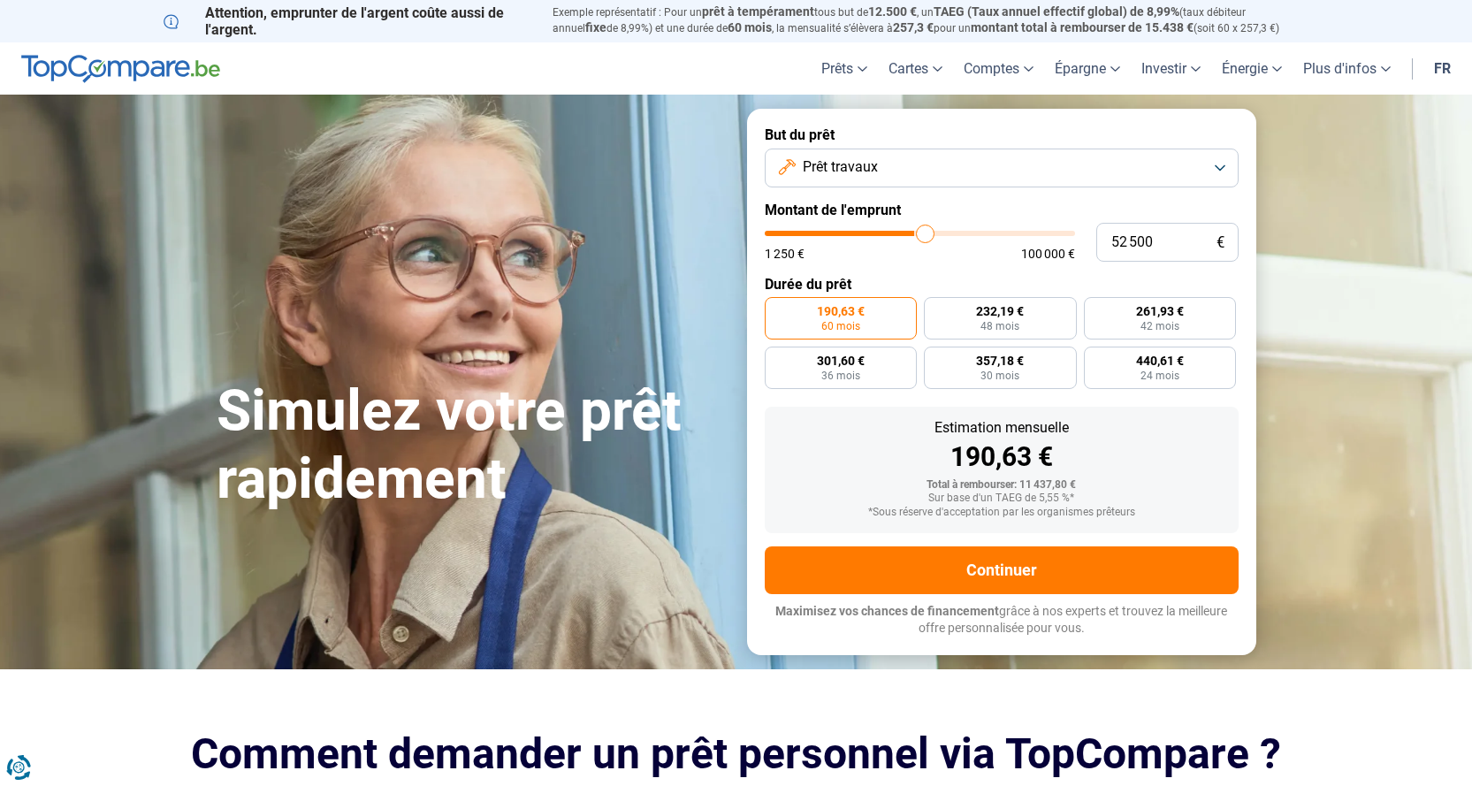
type input "52750"
type input "53 250"
type input "53250"
type input "53 500"
type input "53500"
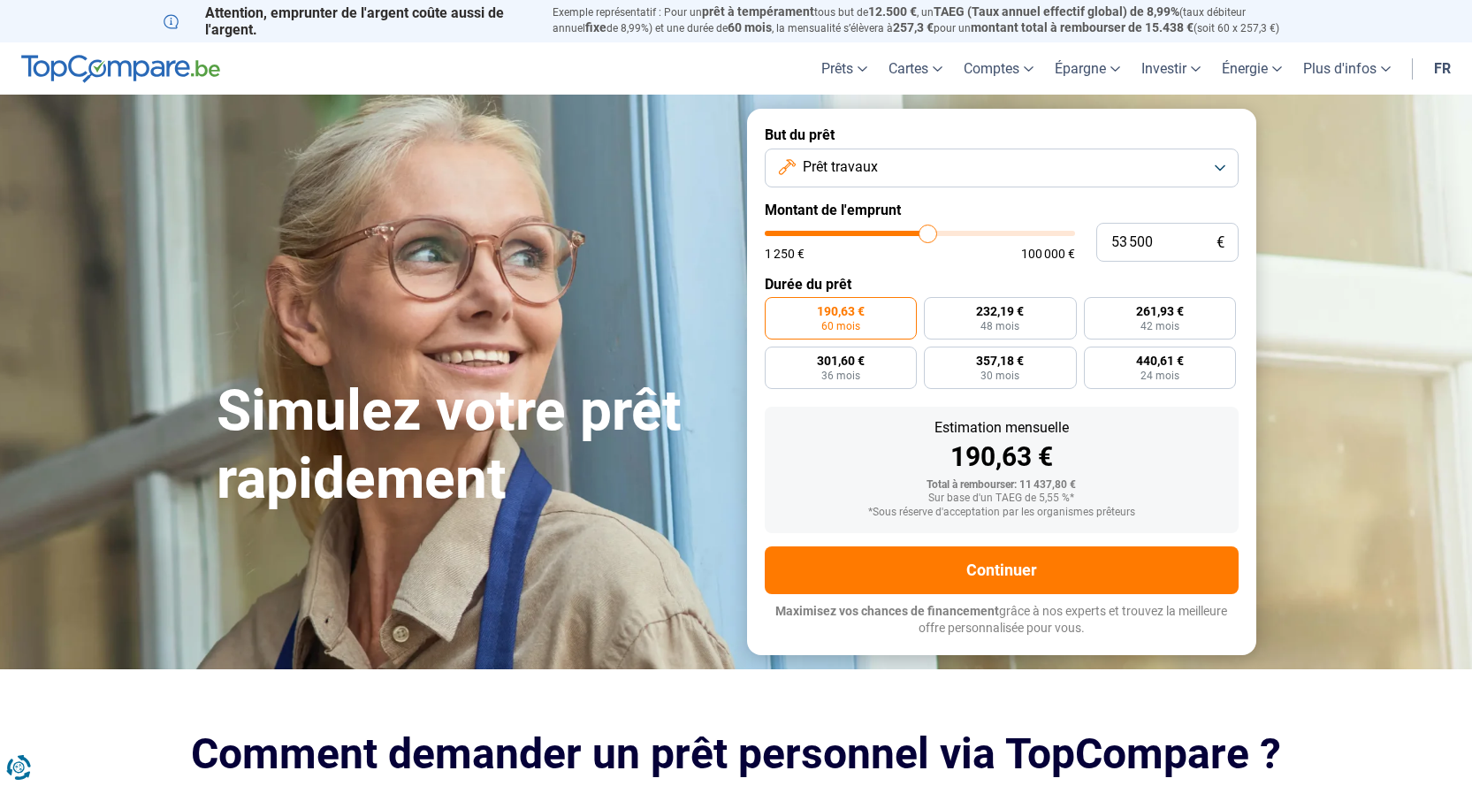
type input "54 000"
type input "54000"
type input "54 250"
type input "54250"
type input "54 500"
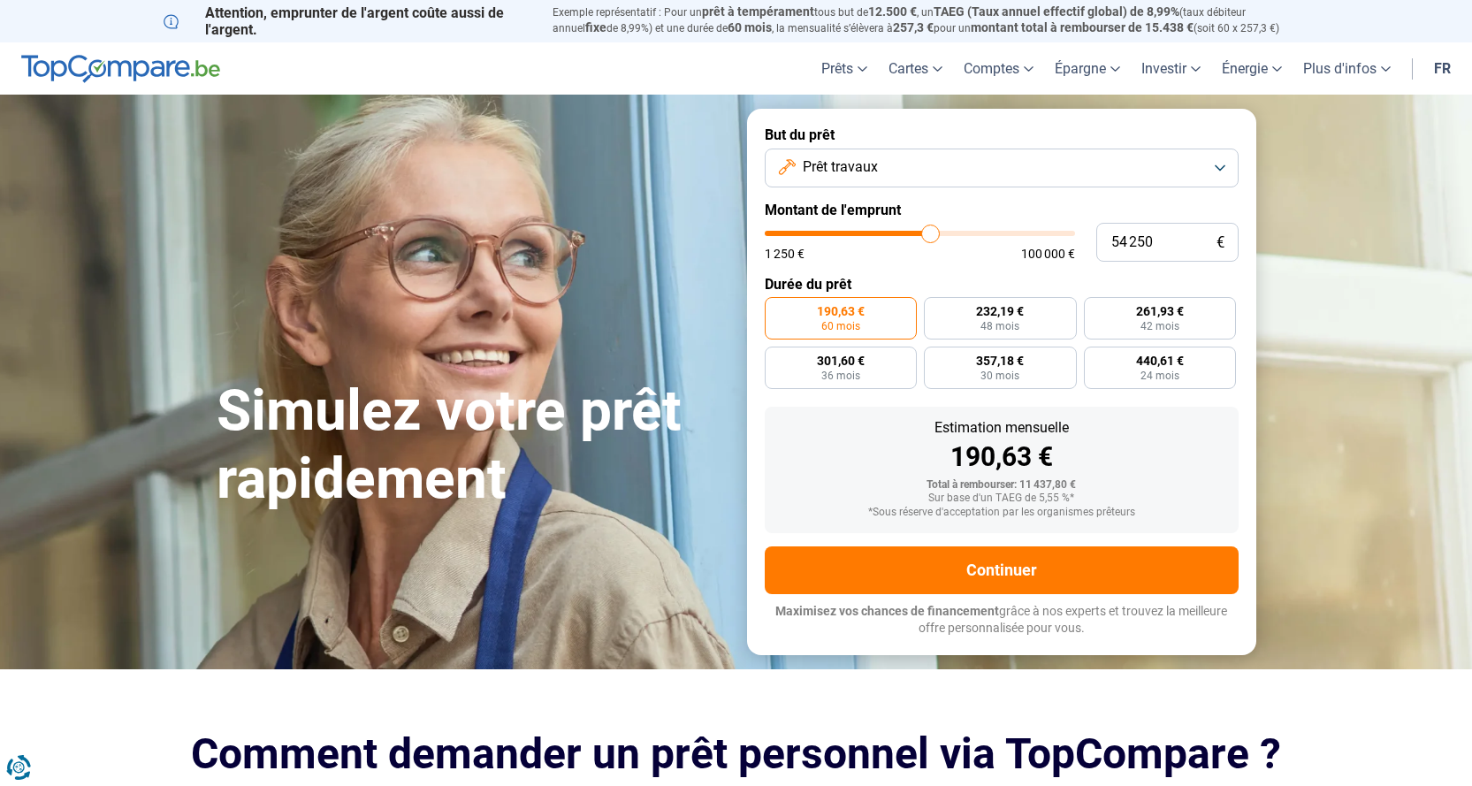
type input "54500"
type input "54 750"
type input "54750"
type input "55 000"
type input "55000"
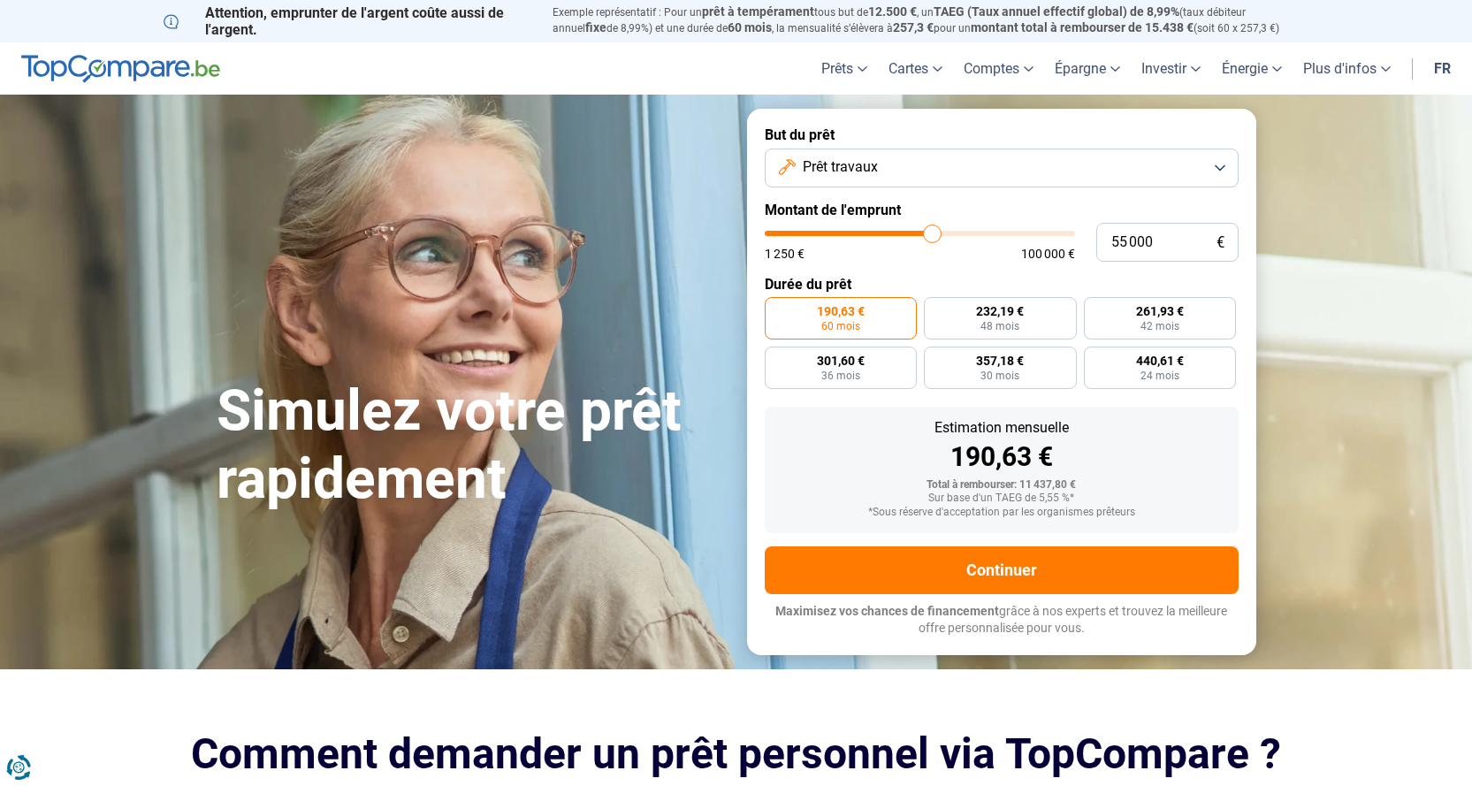
type input "55 750"
type input "55750"
type input "56 000"
type input "56000"
type input "56 250"
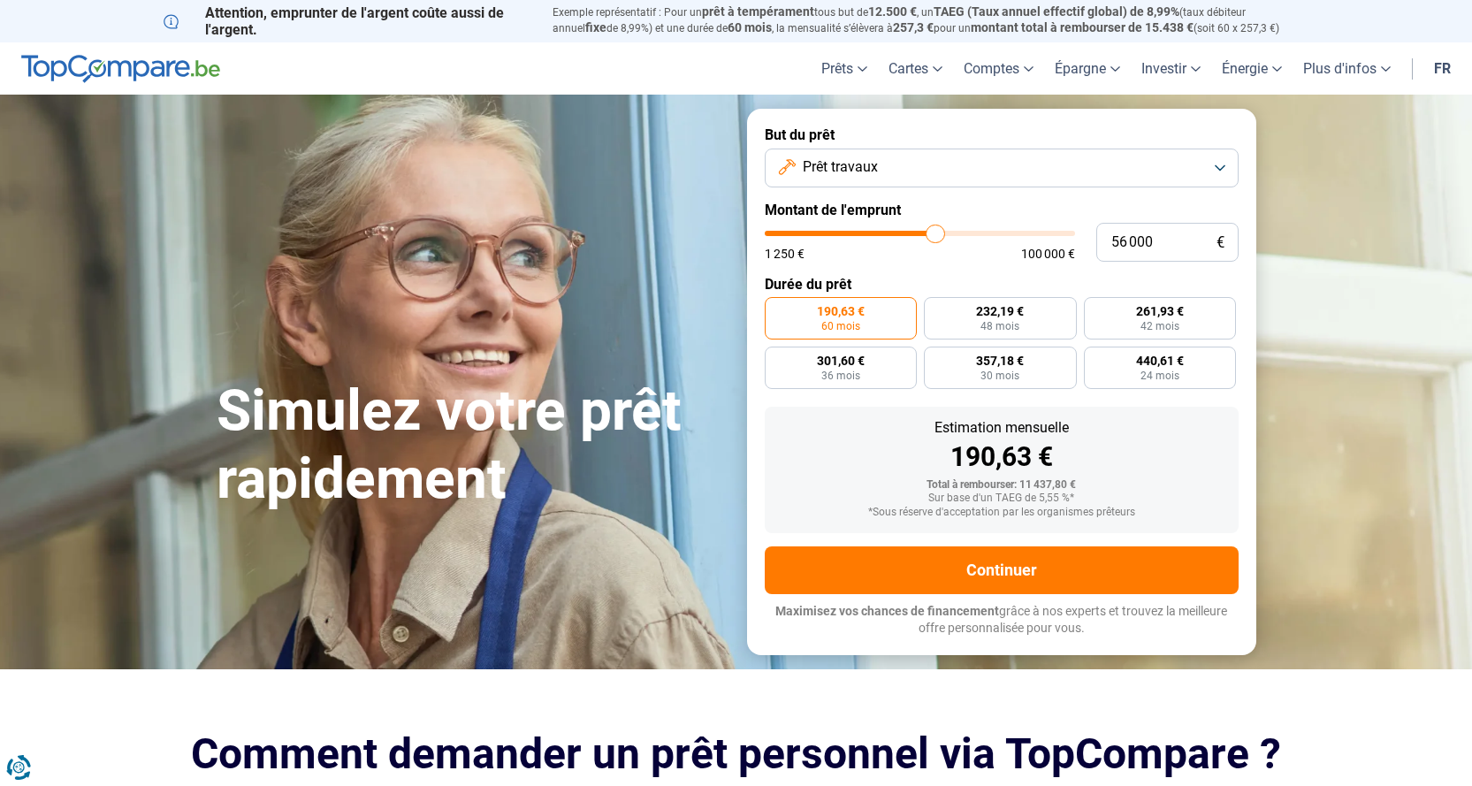
type input "56250"
type input "56 500"
type input "56500"
type input "57 000"
type input "57000"
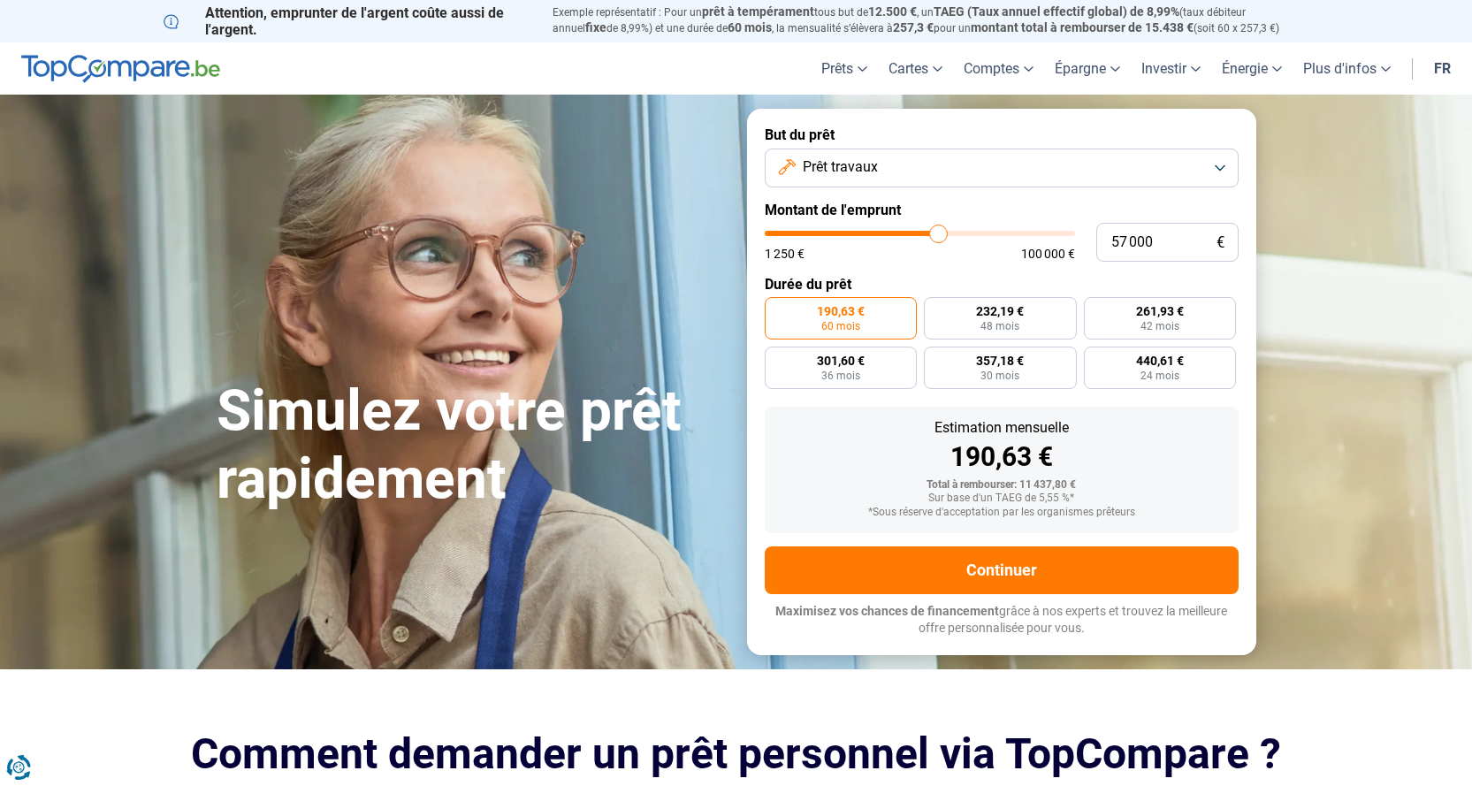
type input "57 250"
type input "57250"
type input "57 500"
type input "57500"
type input "57 750"
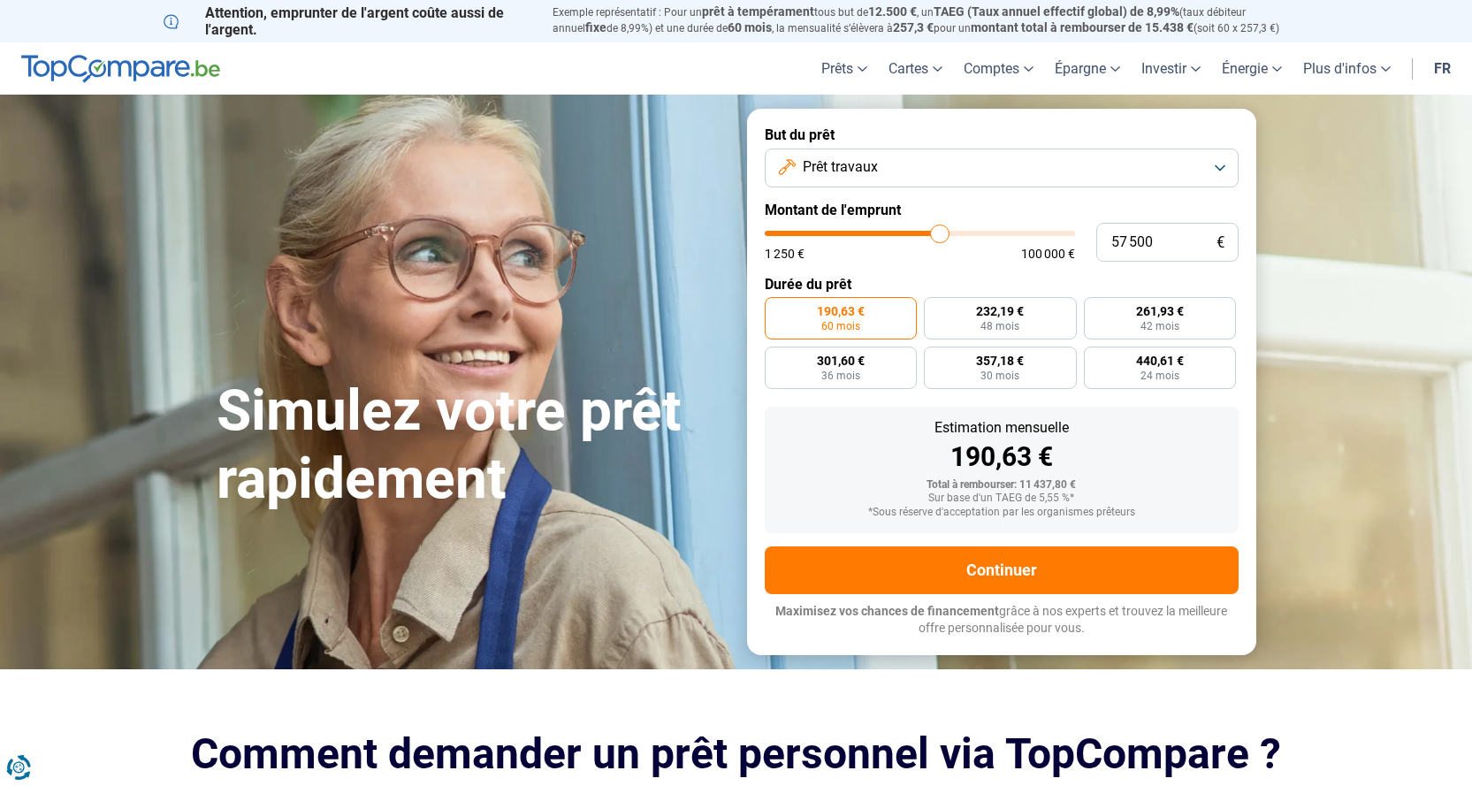
type input "57750"
type input "58 000"
type input "58000"
type input "58 500"
type input "58500"
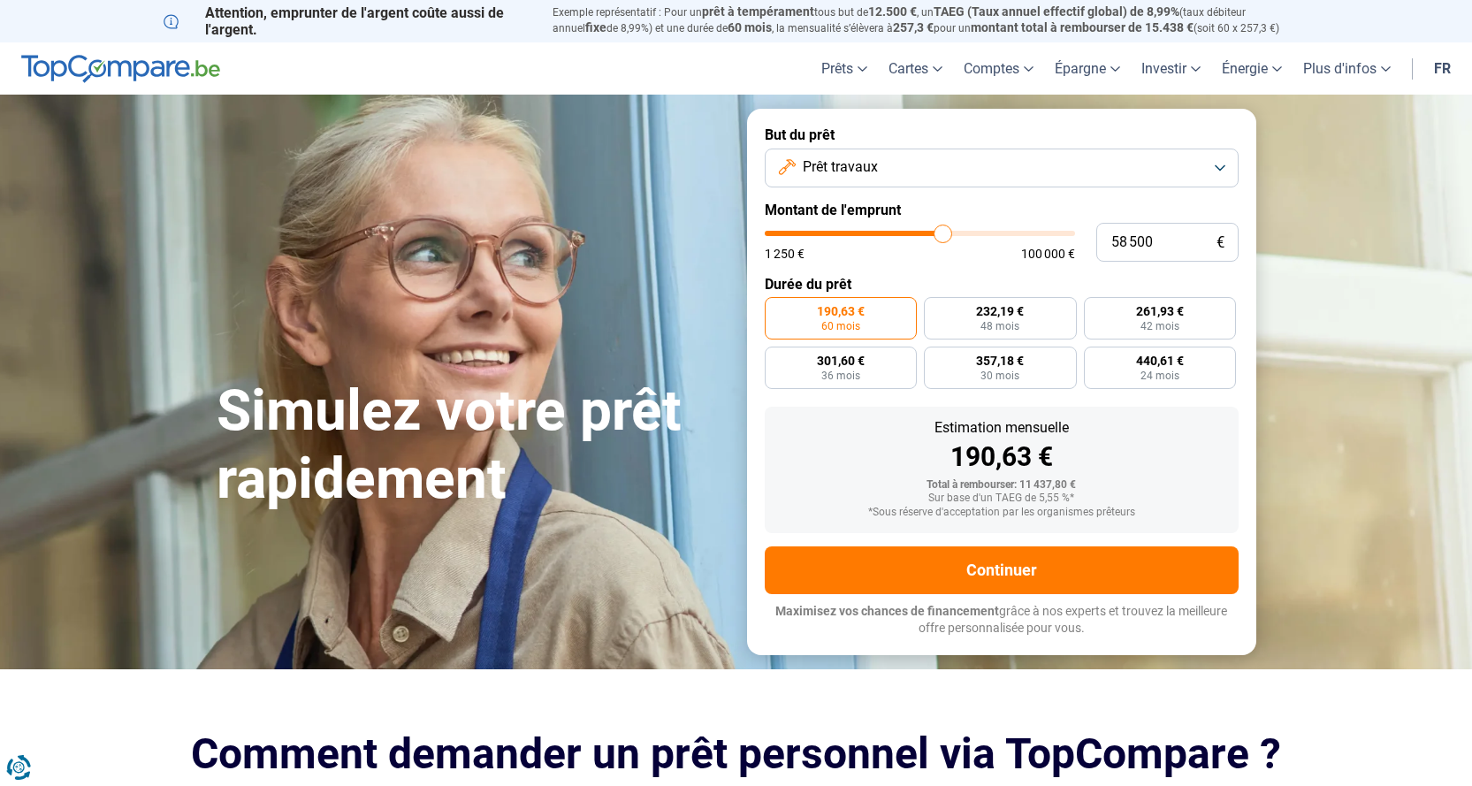
type input "58 750"
type input "58750"
type input "59 000"
type input "59000"
type input "59 250"
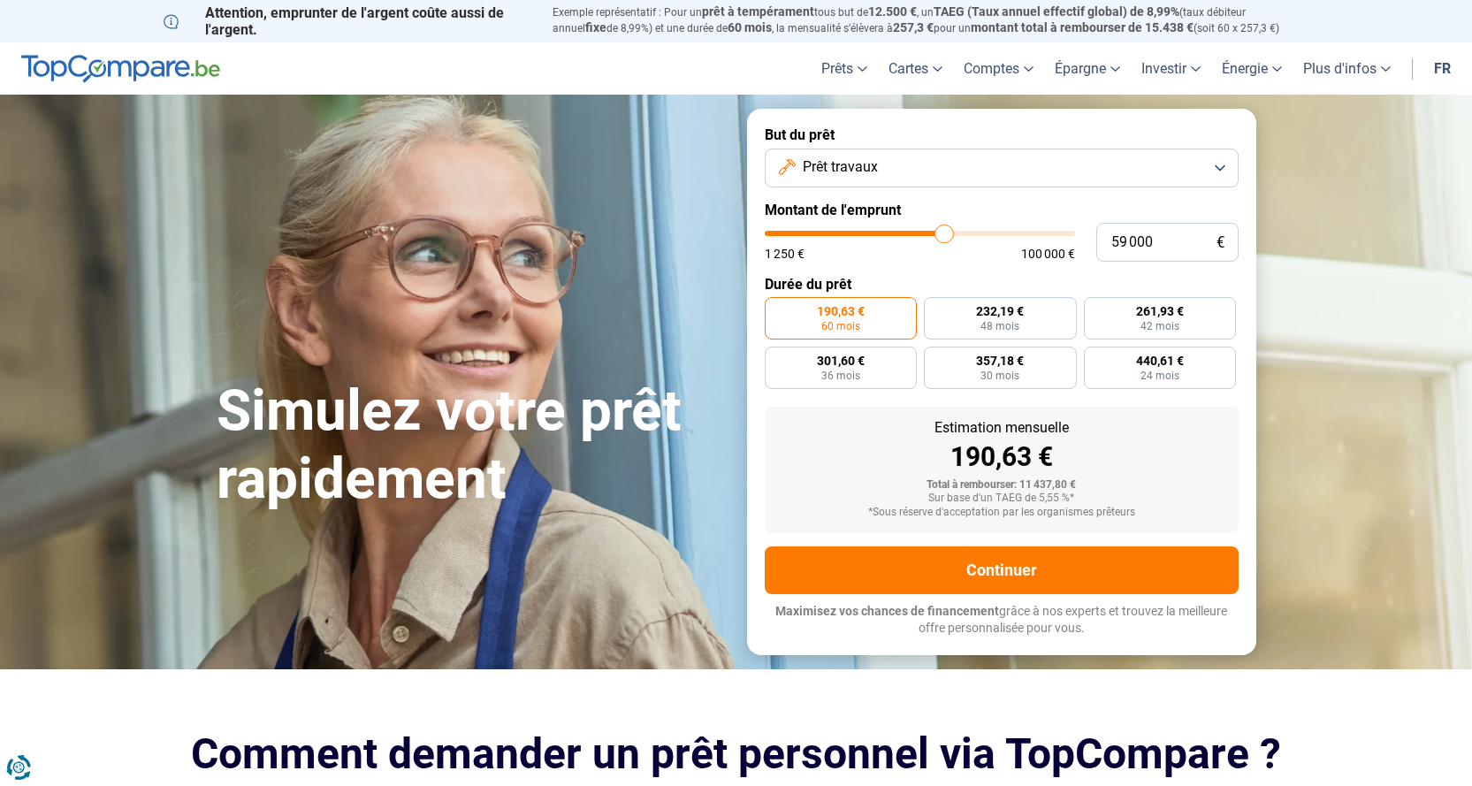
type input "59250"
type input "59 500"
type input "59500"
type input "60 000"
drag, startPoint x: 800, startPoint y: 237, endPoint x: 947, endPoint y: 231, distance: 146.9
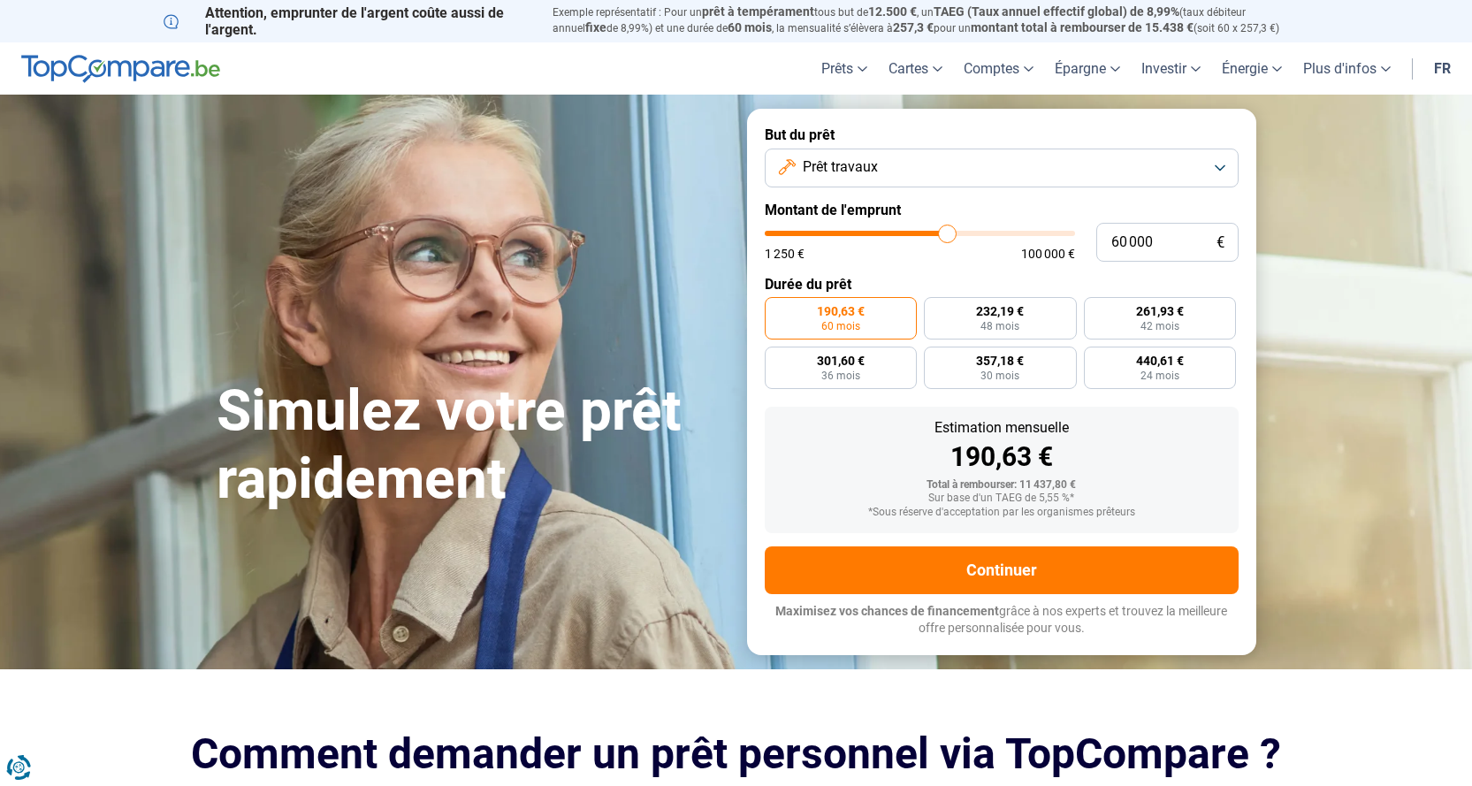
type input "60000"
click at [947, 231] on input "range" at bounding box center [920, 233] width 310 height 5
radio input "false"
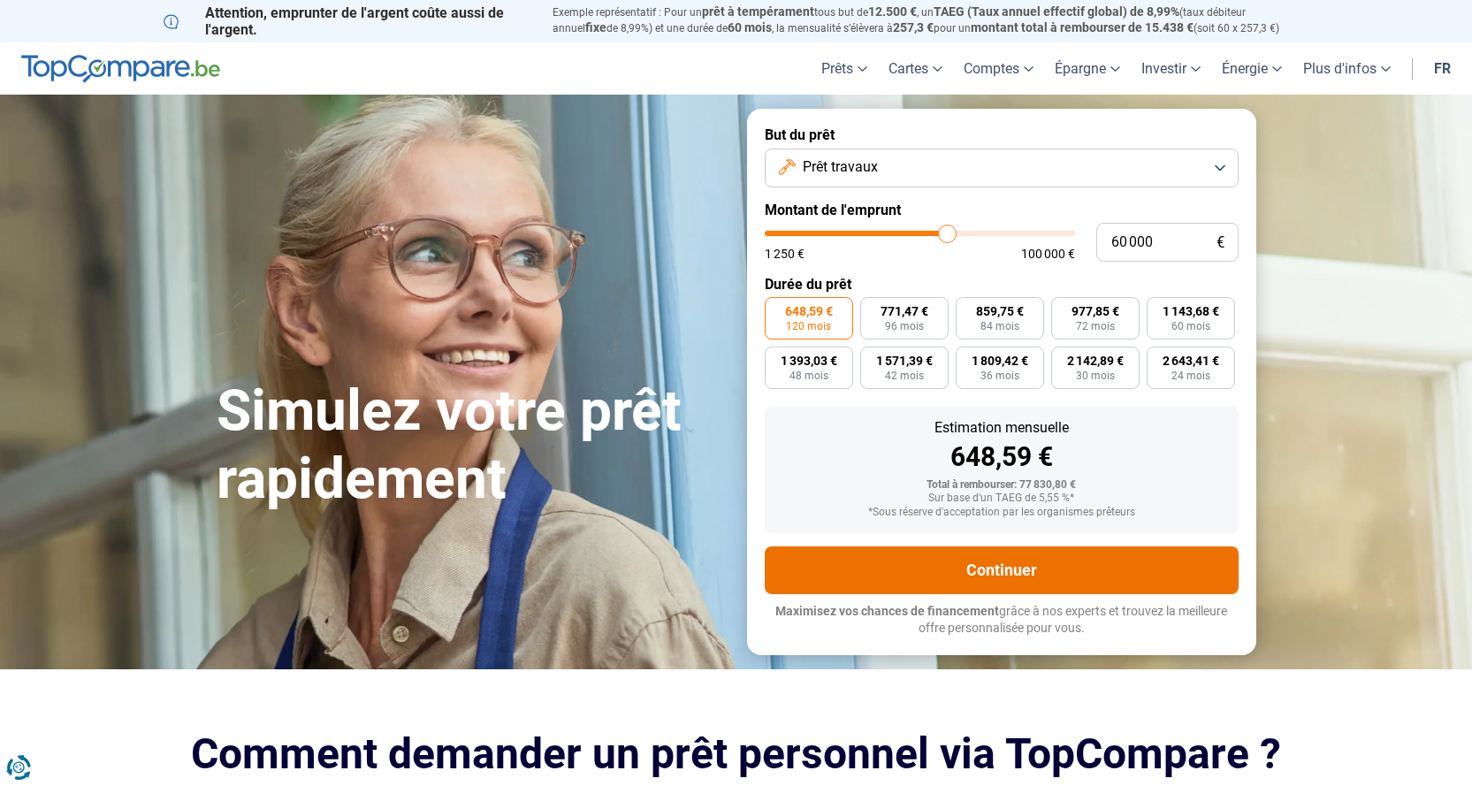
click at [921, 571] on button "Continuer" at bounding box center [1002, 570] width 474 height 48
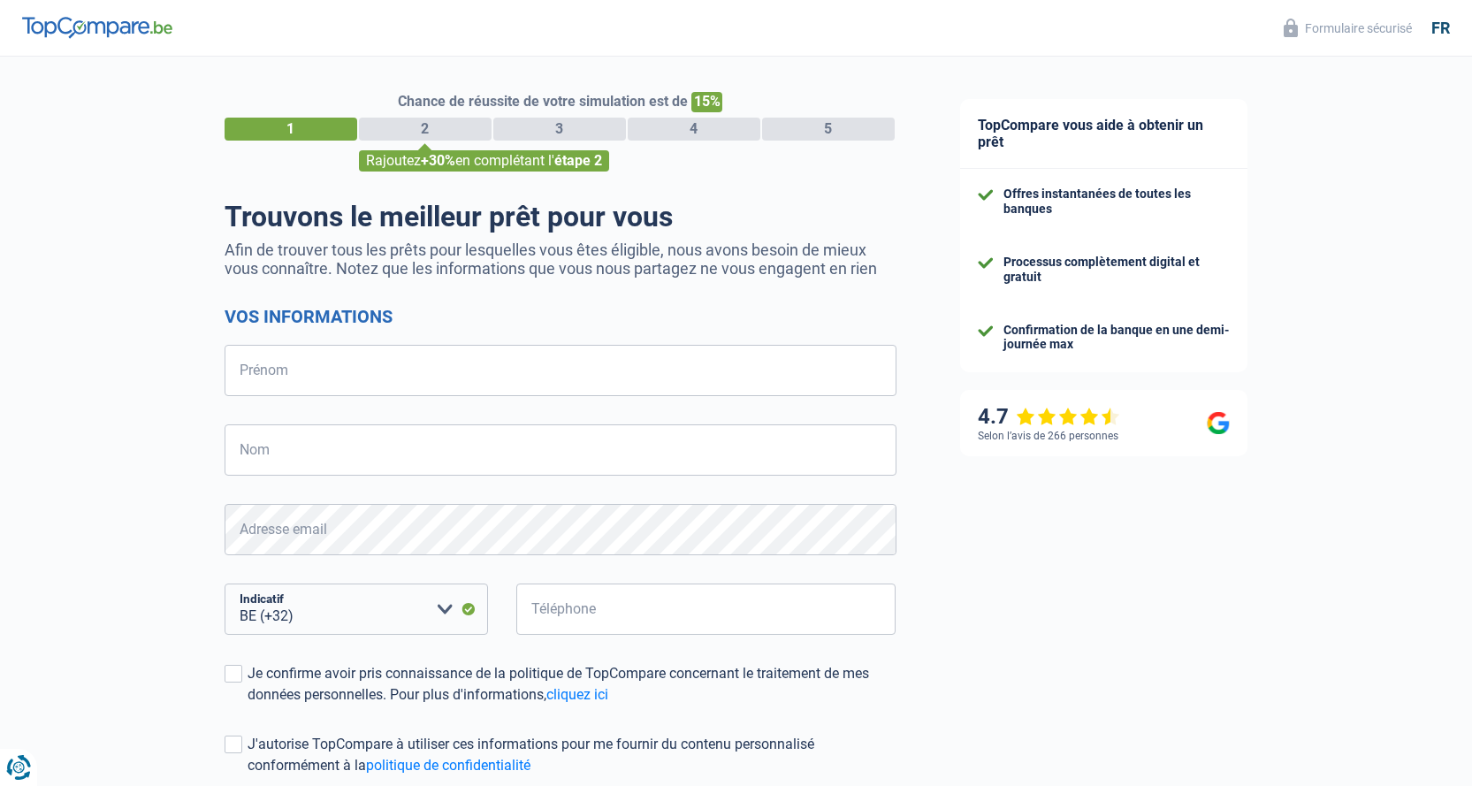
select select "32"
